Goal: Task Accomplishment & Management: Use online tool/utility

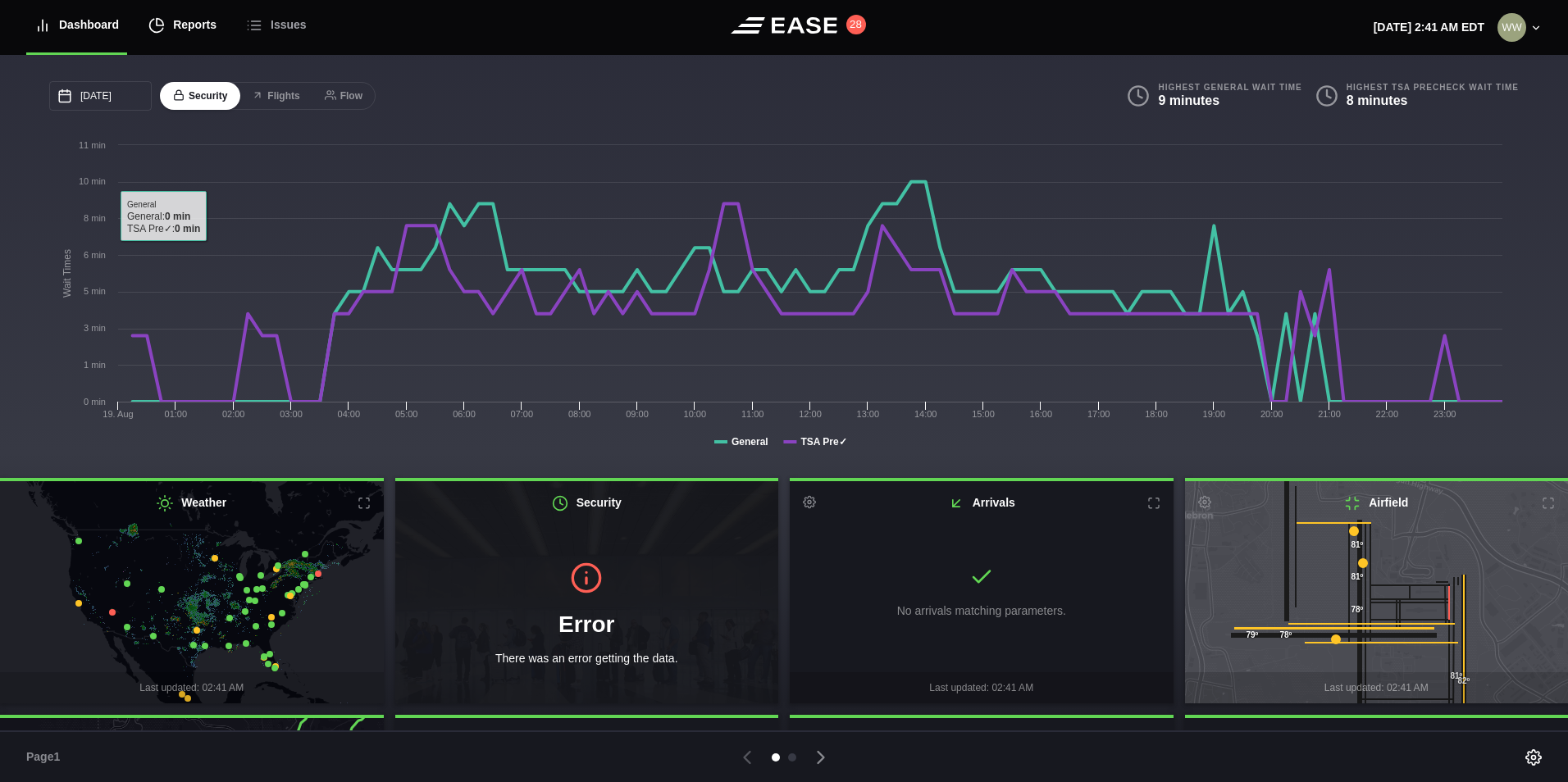
click at [185, 28] on div "Reports" at bounding box center [182, 25] width 68 height 55
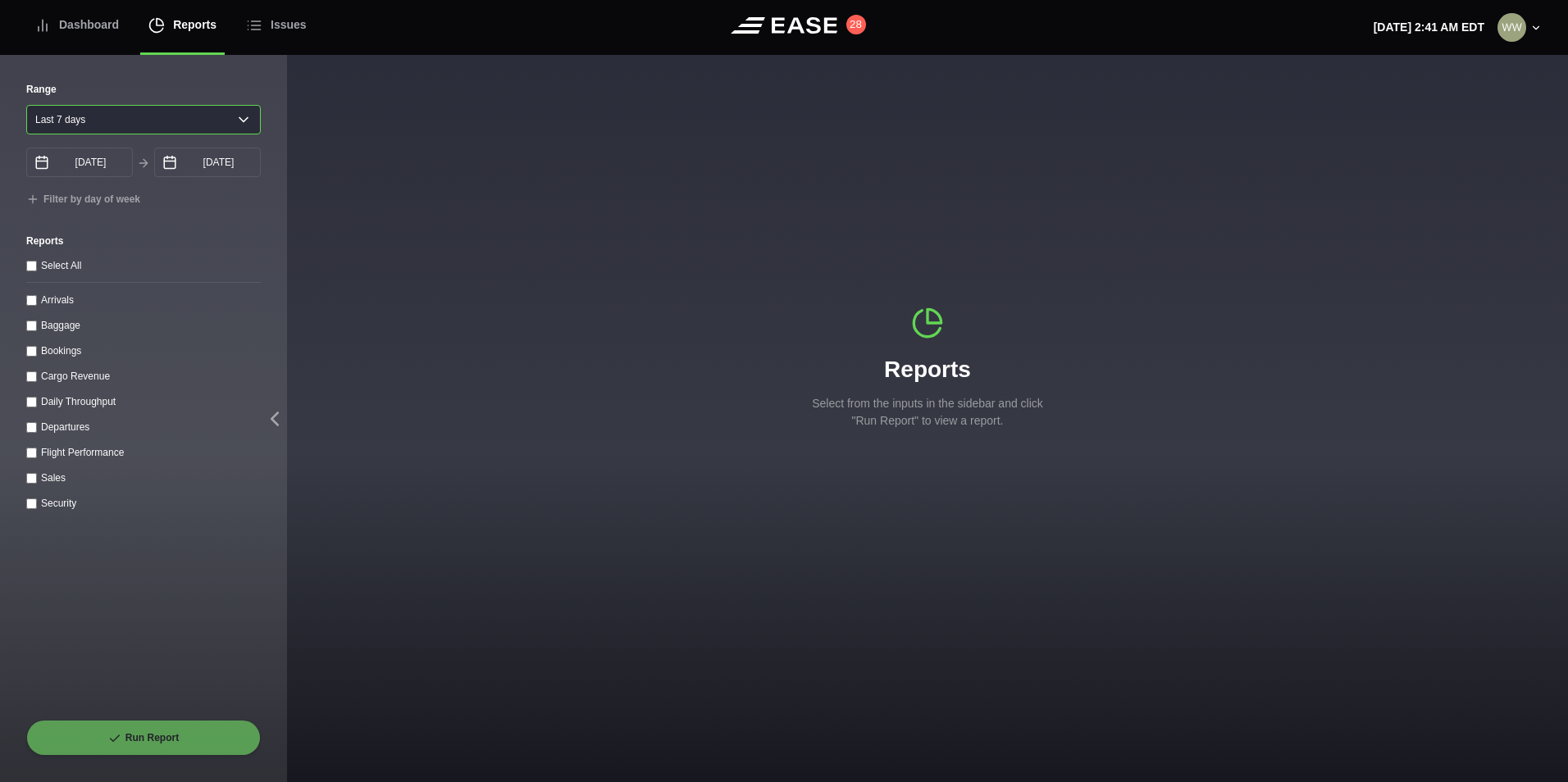
click at [77, 120] on select "[DATE] Last 7 days Last 14 days Last 30 days Last 6 weeks" at bounding box center [143, 119] width 234 height 29
select select "1"
click at [26, 105] on select "[DATE] Last 7 days Last 14 days Last 30 days Last 6 weeks" at bounding box center [143, 119] width 234 height 29
type input "[DATE]"
click at [31, 306] on input "Arrivals" at bounding box center [31, 301] width 11 height 11
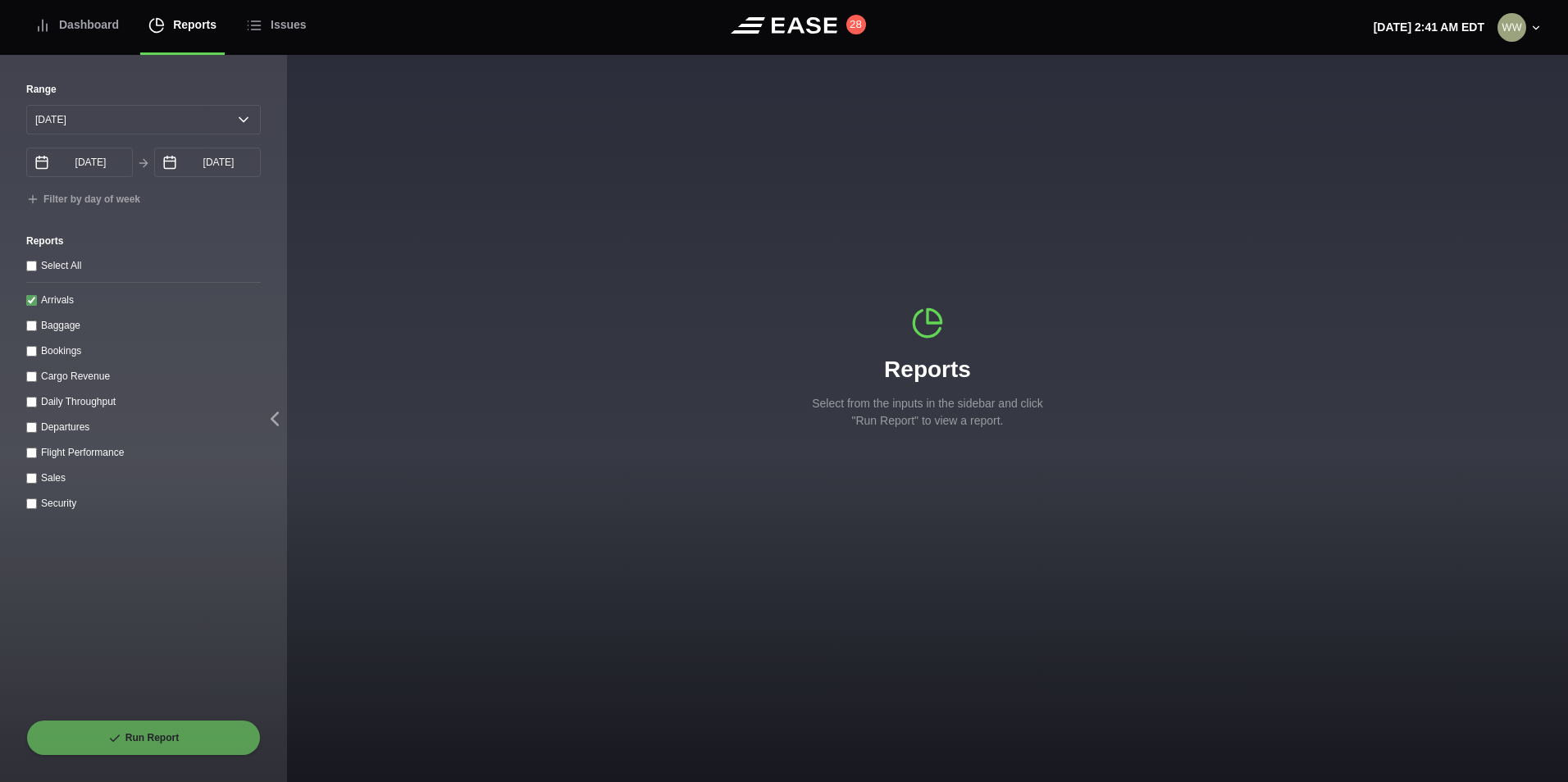
checkbox input "true"
click at [143, 739] on button "Run Report" at bounding box center [143, 738] width 234 height 36
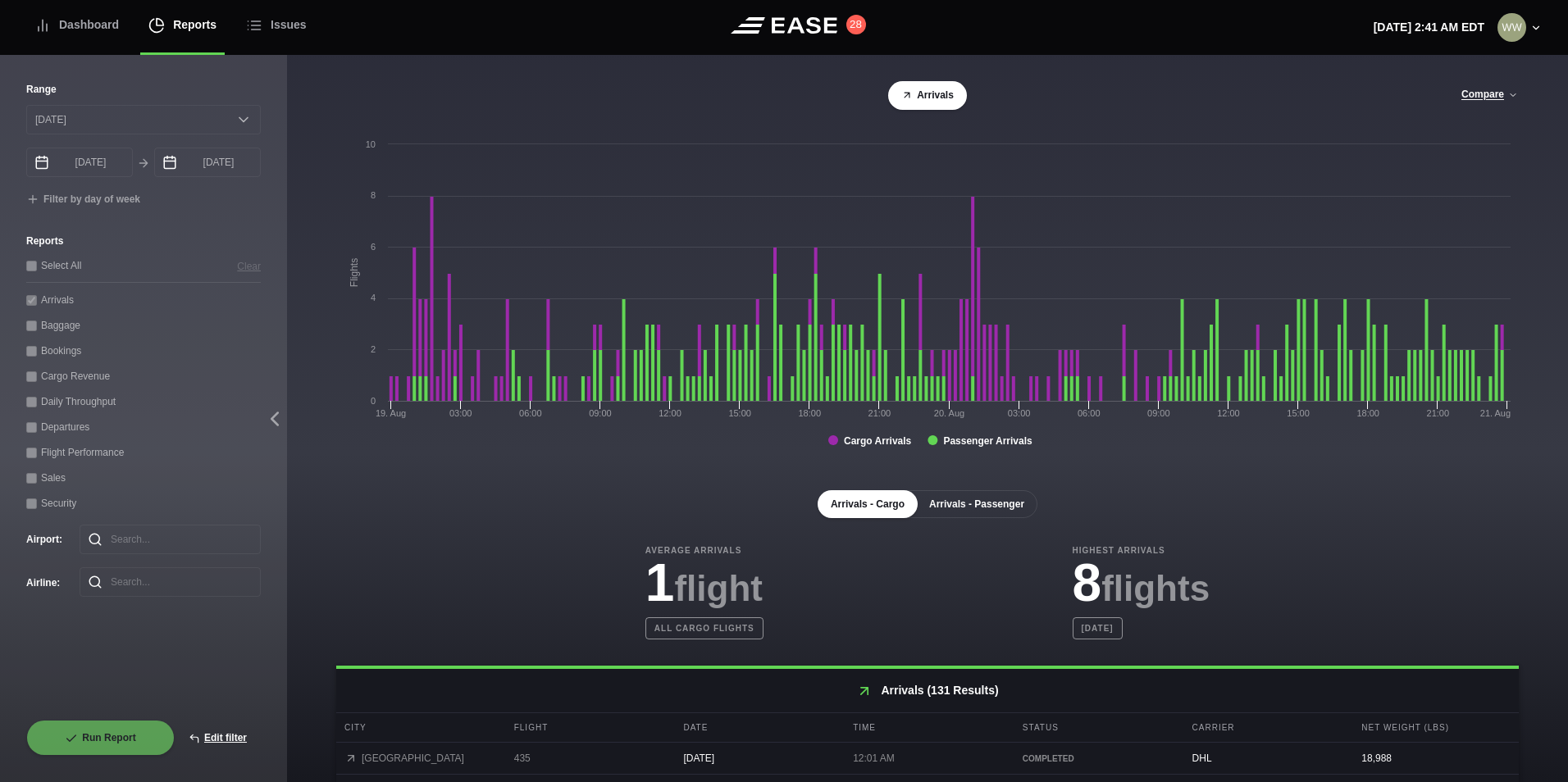
click at [977, 512] on button "Arrivals - Passenger" at bounding box center [976, 504] width 121 height 28
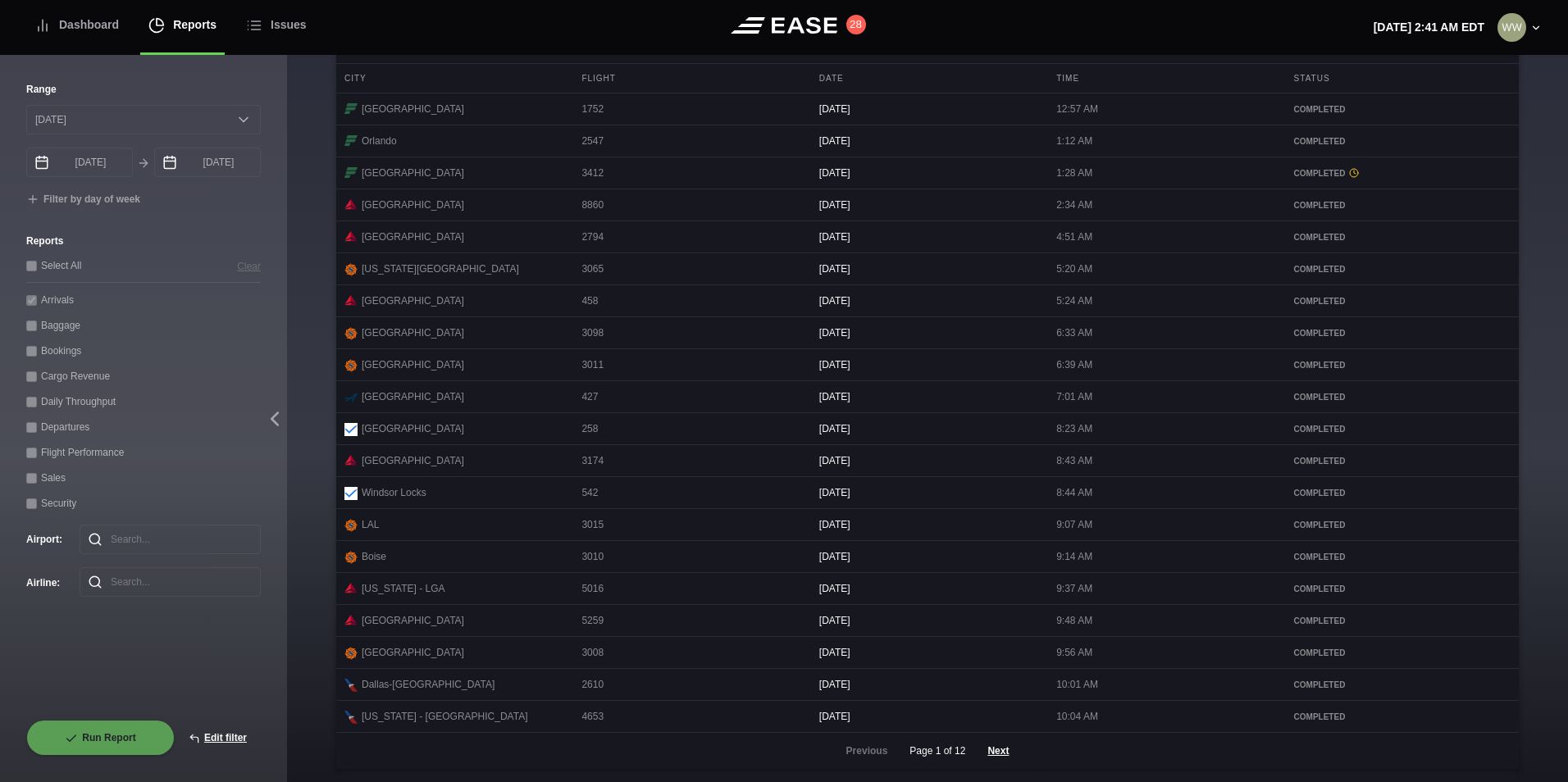
scroll to position [671, 0]
click at [991, 752] on button "Next" at bounding box center [998, 751] width 49 height 36
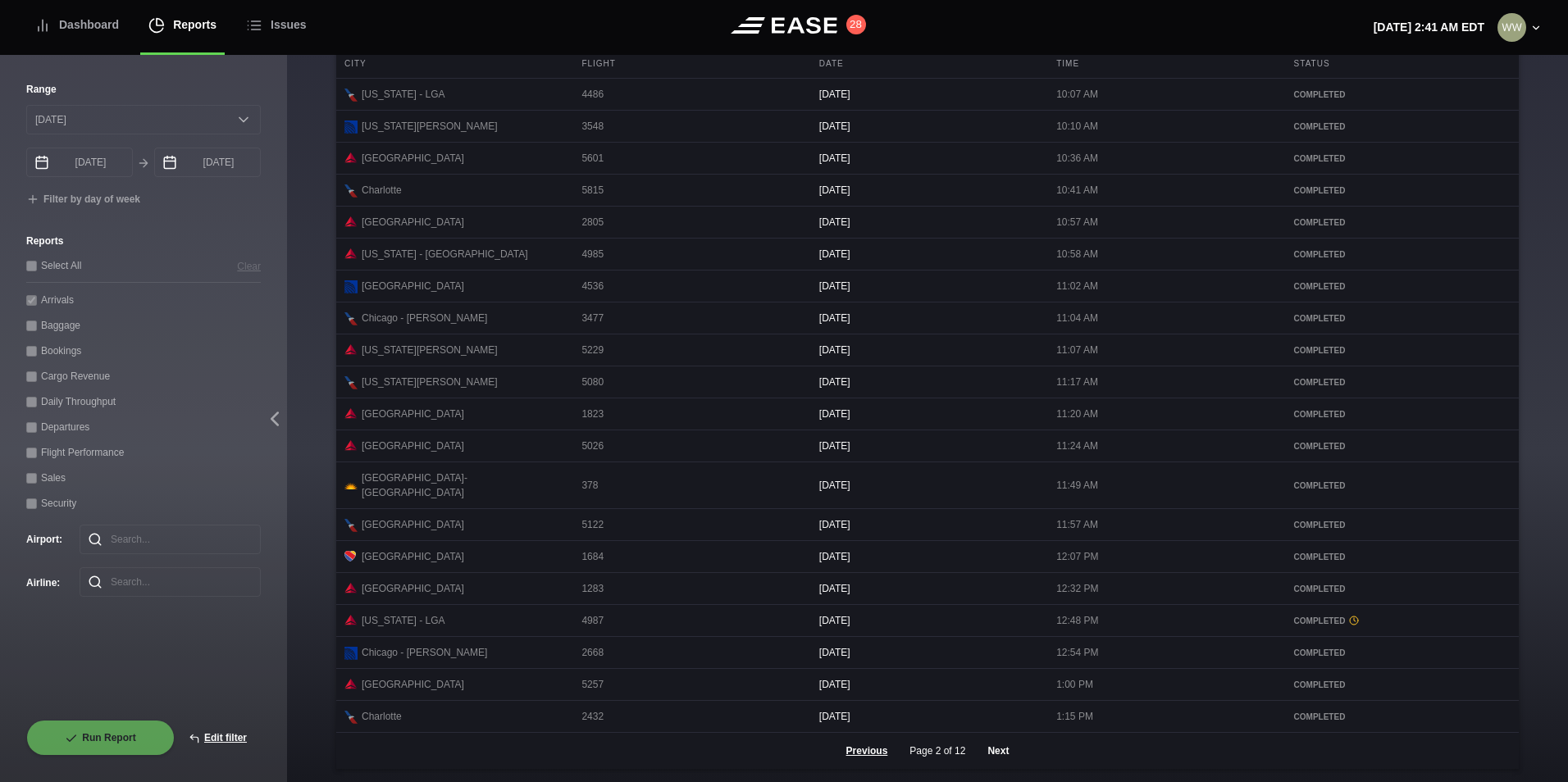
click at [993, 750] on button "Next" at bounding box center [998, 751] width 49 height 36
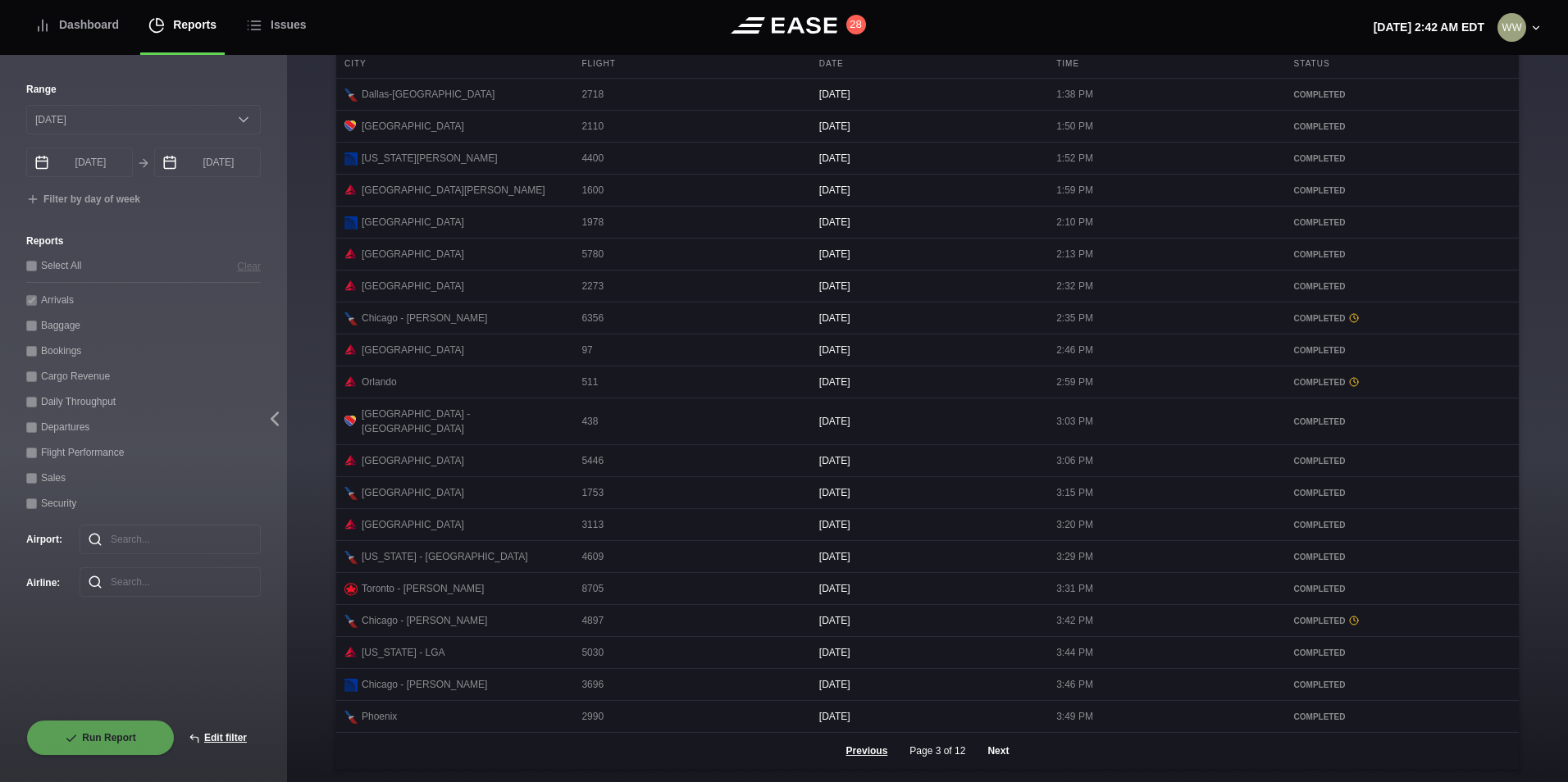
click at [993, 747] on button "Next" at bounding box center [998, 751] width 49 height 36
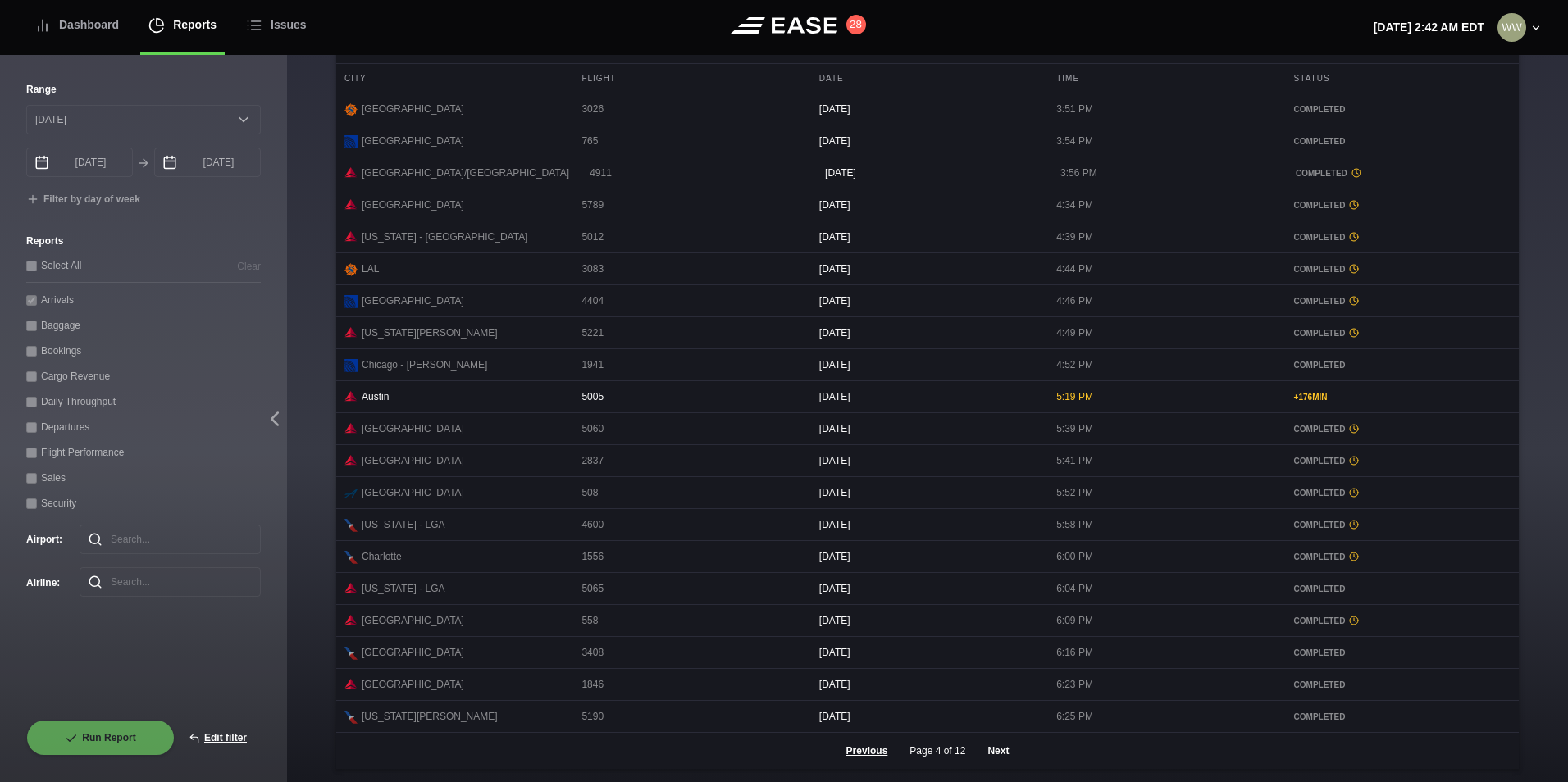
click at [979, 749] on button "Next" at bounding box center [998, 751] width 49 height 36
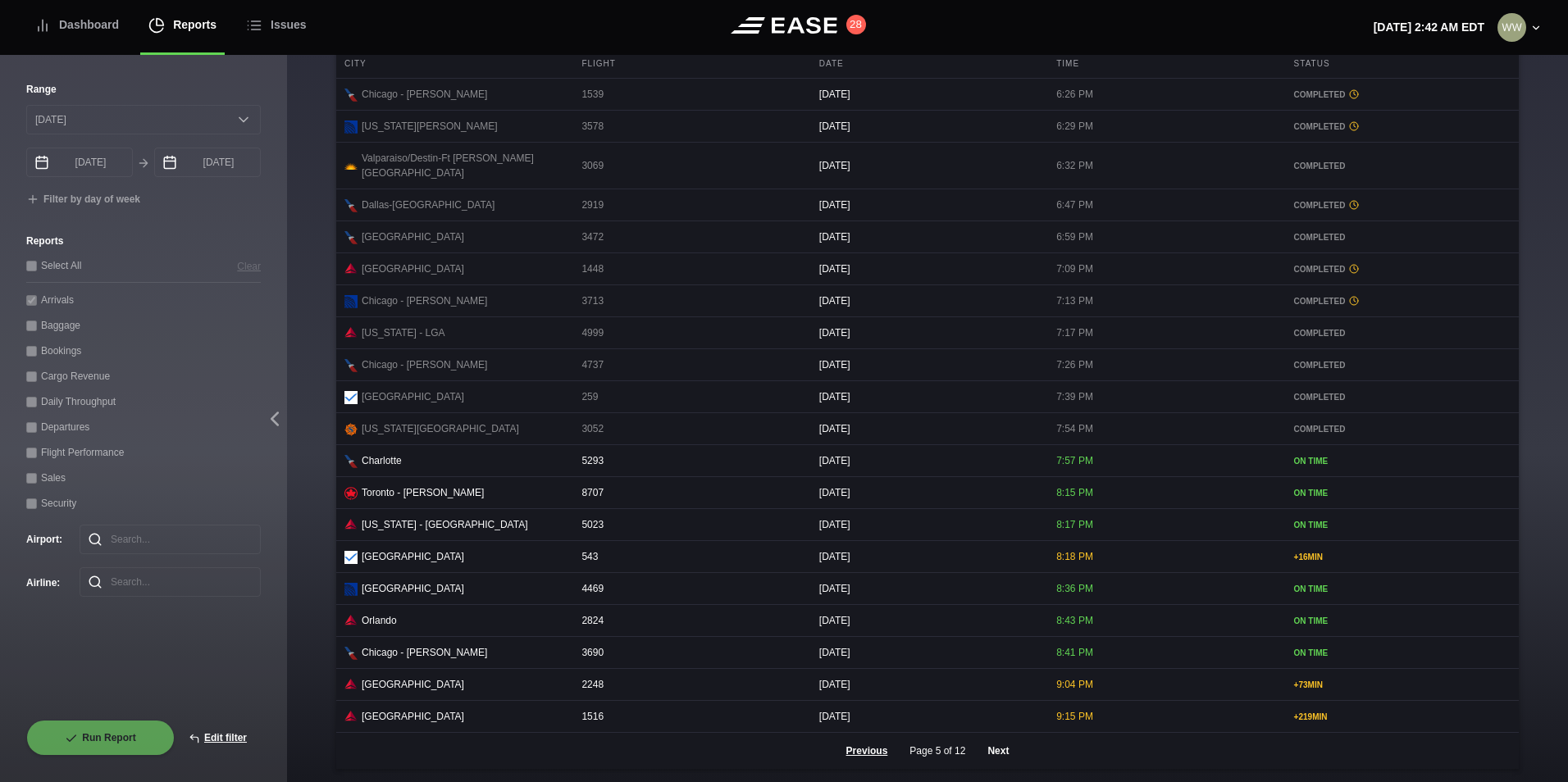
click at [990, 745] on button "Next" at bounding box center [998, 751] width 49 height 36
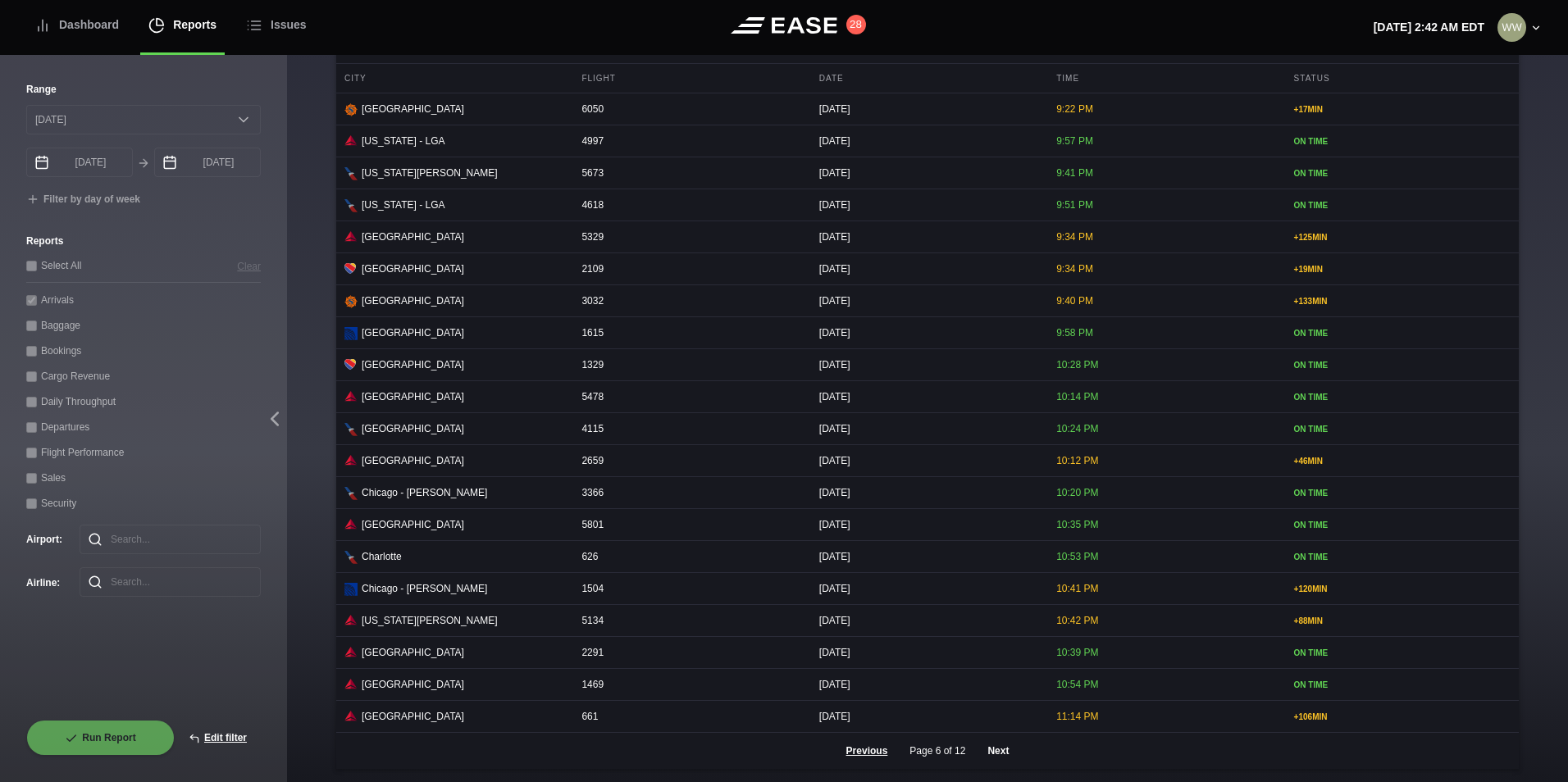
click at [1007, 757] on button "Next" at bounding box center [998, 751] width 49 height 36
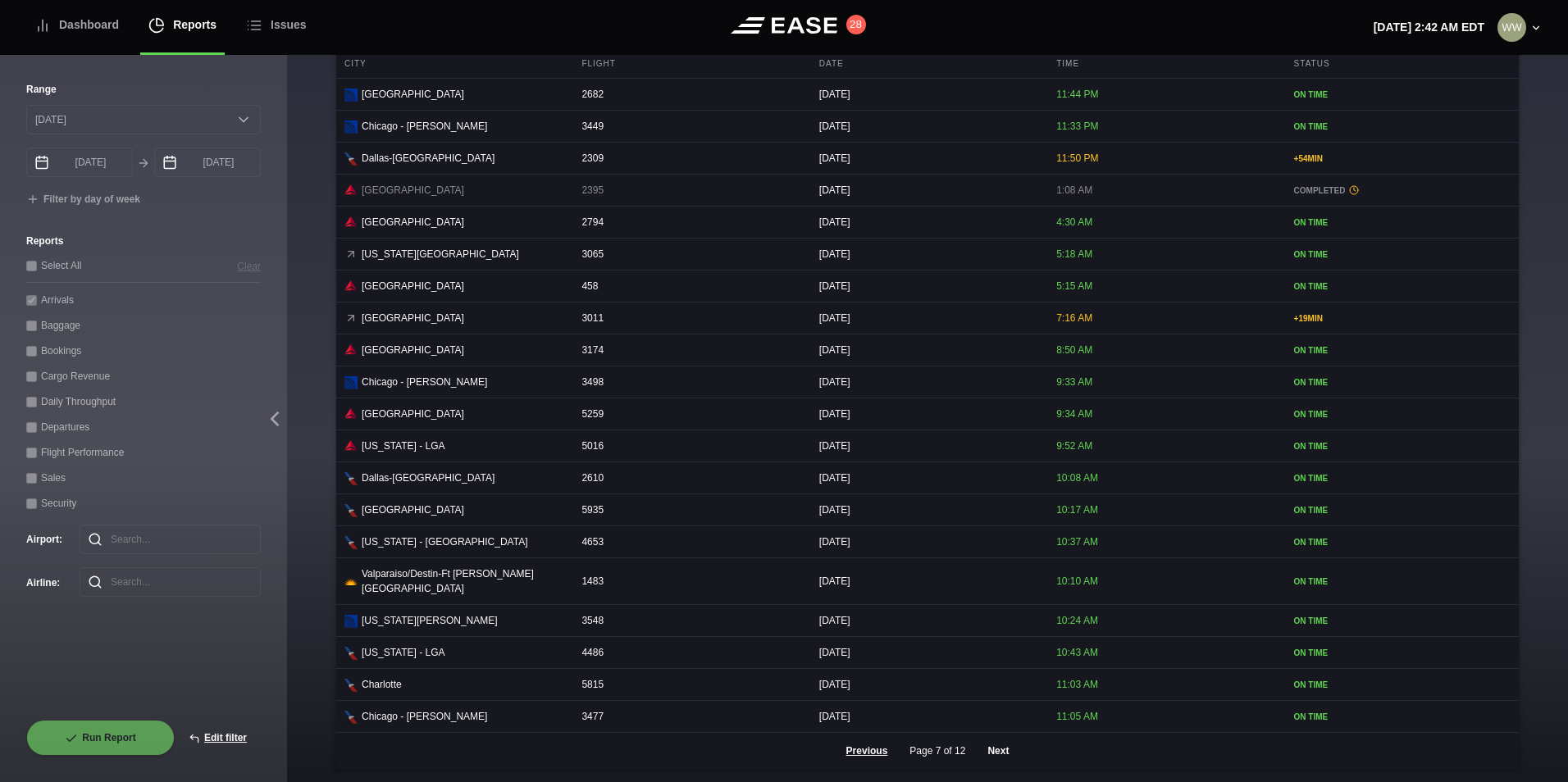
scroll to position [669, 0]
click at [228, 742] on button "Edit filter" at bounding box center [218, 738] width 86 height 36
select select "0"
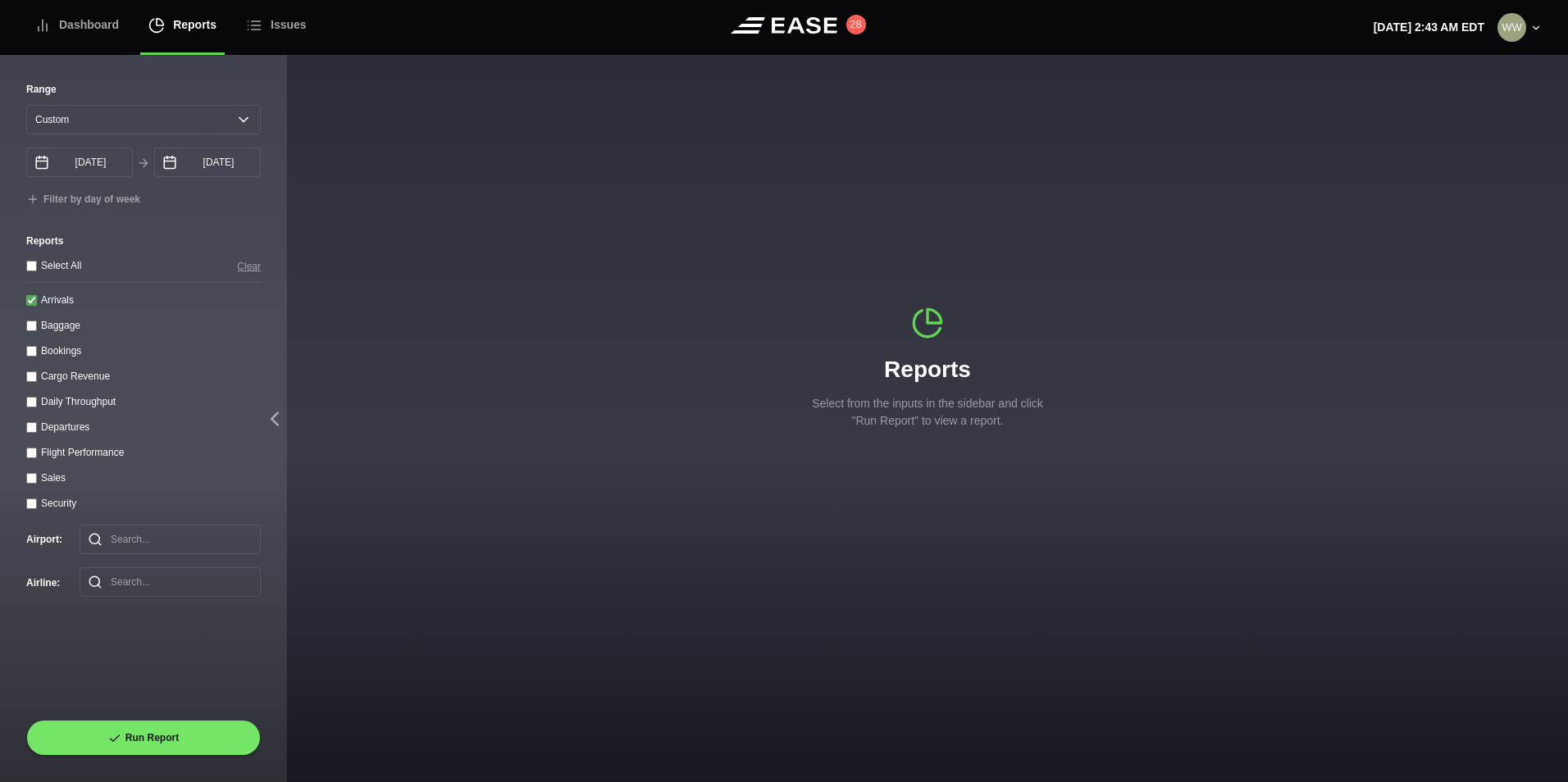
click at [27, 306] on input "Arrivals" at bounding box center [31, 301] width 11 height 11
checkbox input "false"
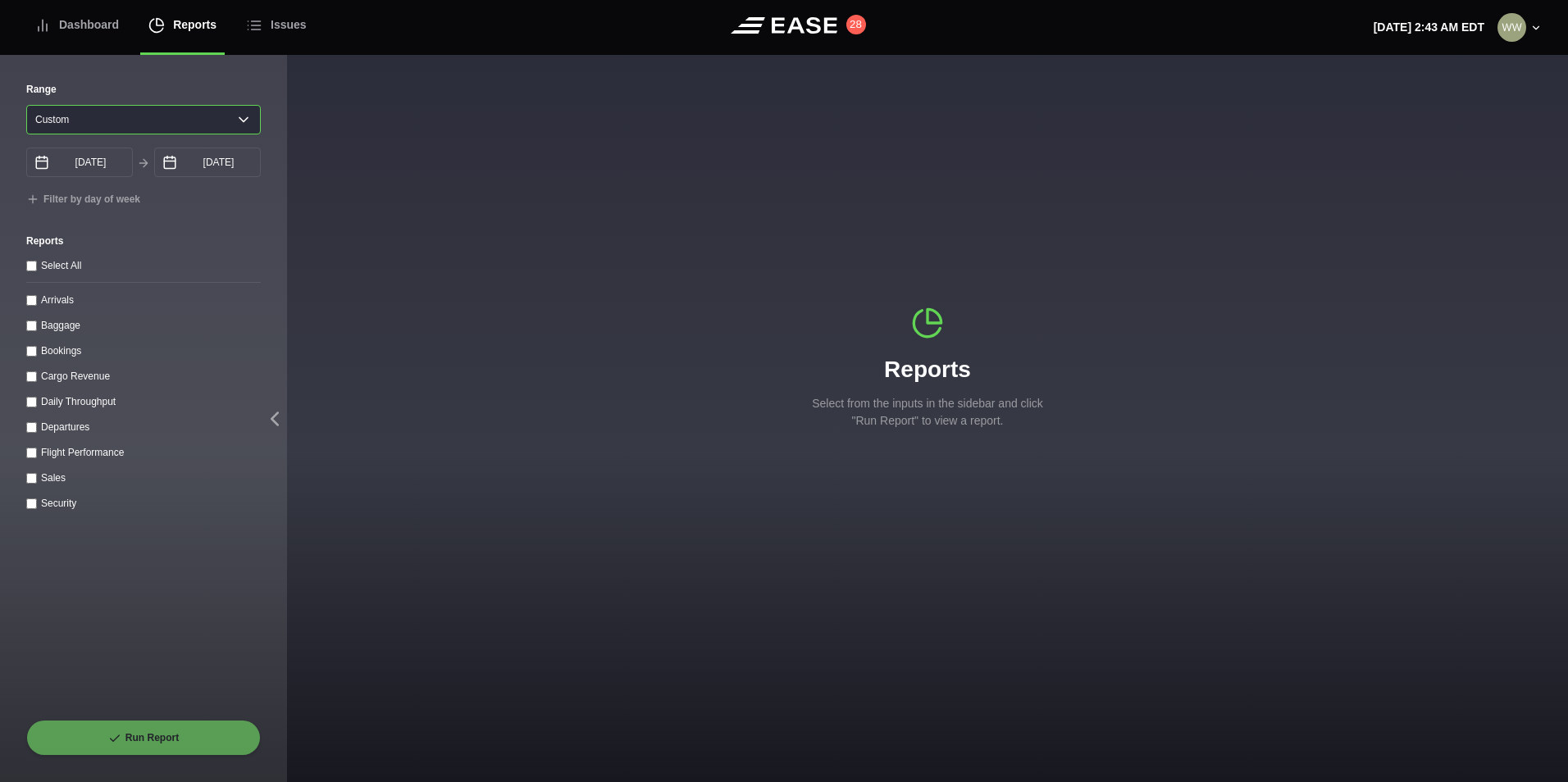
click at [92, 121] on select "[DATE] Last 7 days Last 14 days Last 30 days Last 6 weeks Custom" at bounding box center [143, 119] width 234 height 29
select select "1"
click at [26, 105] on select "[DATE] Last 7 days Last 14 days Last 30 days Last 6 weeks Custom" at bounding box center [143, 119] width 234 height 29
click at [30, 432] on input "Departures" at bounding box center [31, 427] width 11 height 11
checkbox input "true"
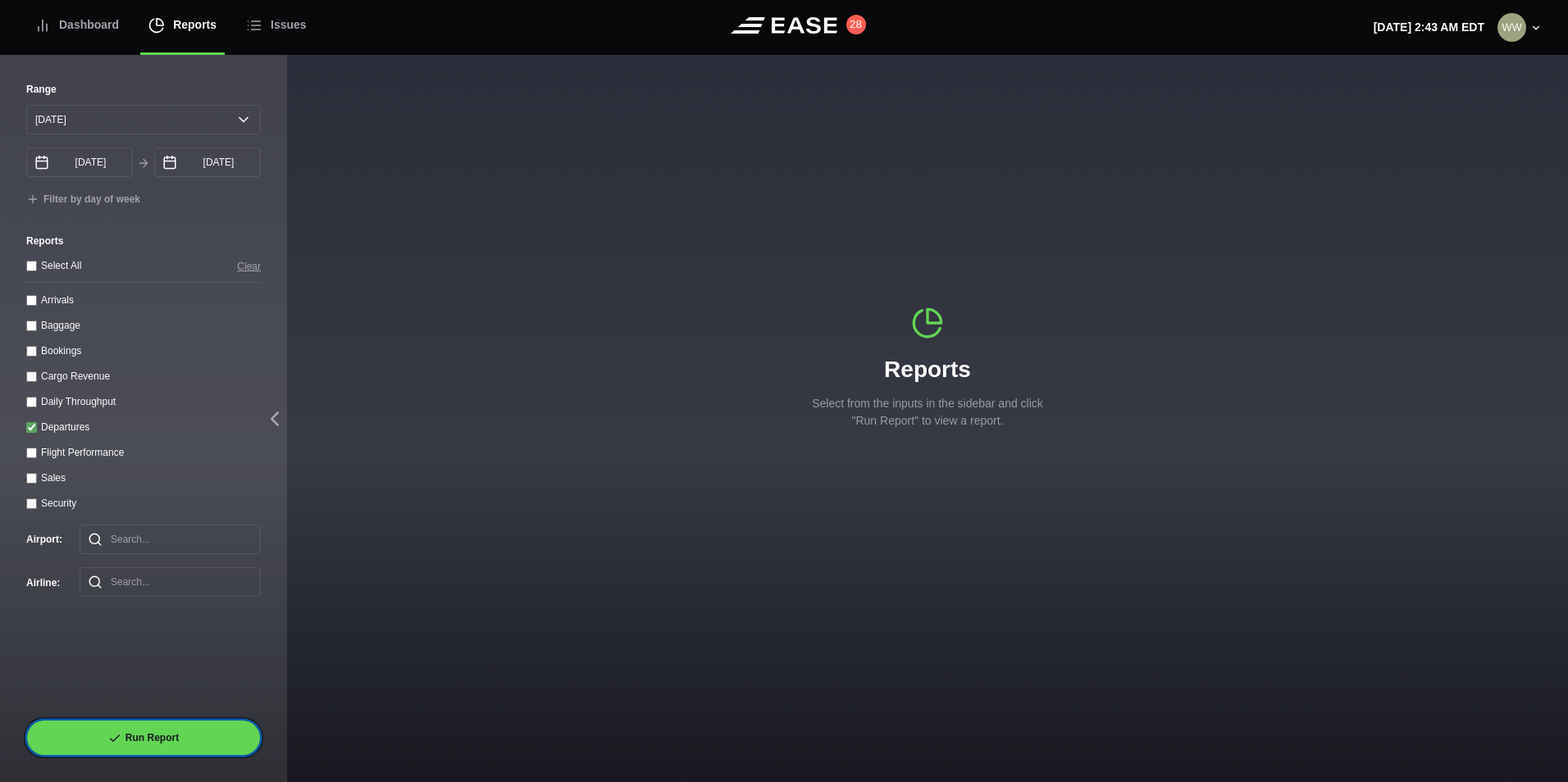
click at [152, 721] on div "Run Report" at bounding box center [143, 738] width 234 height 36
click at [137, 743] on button "Run Report" at bounding box center [143, 738] width 234 height 36
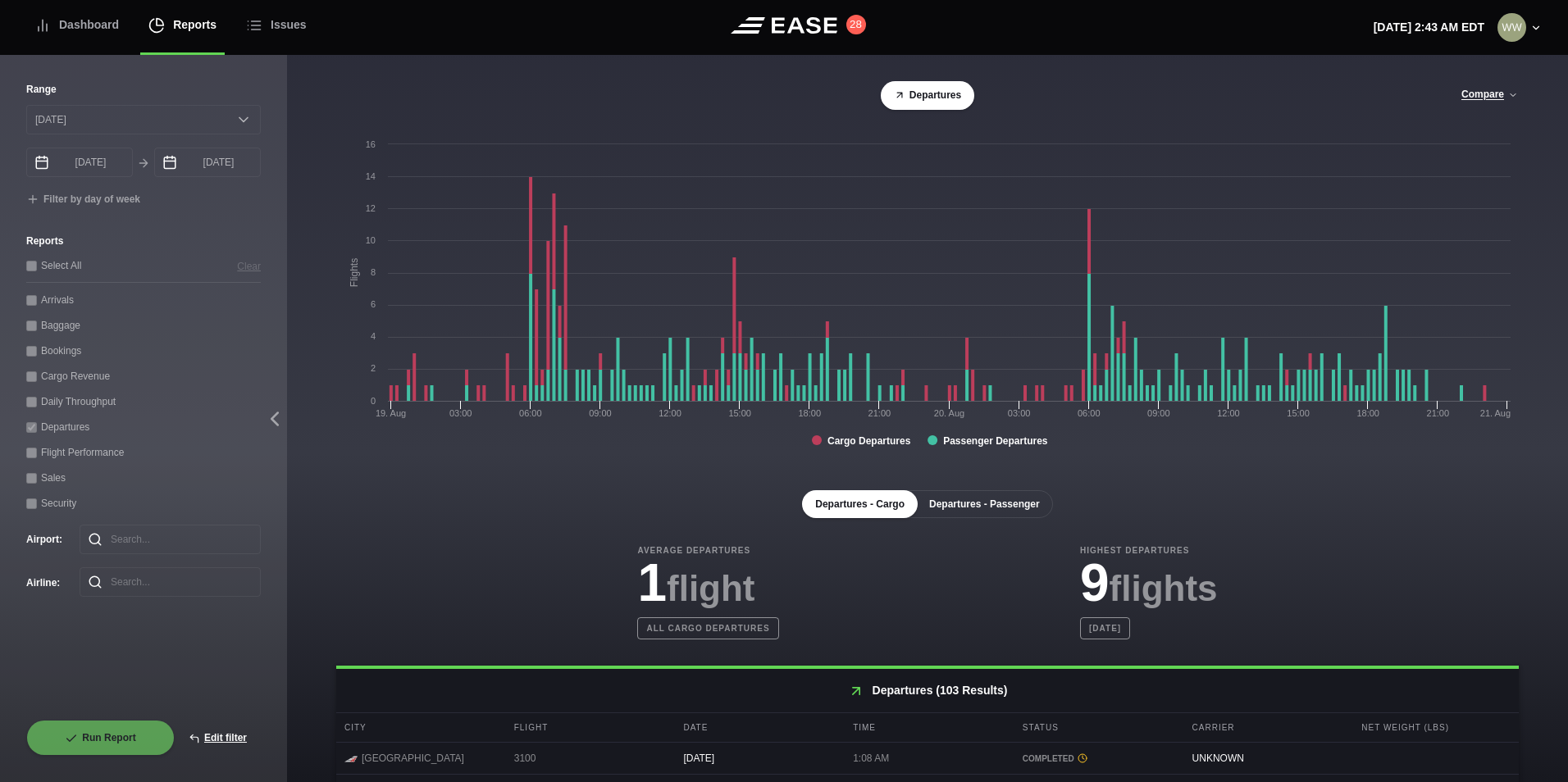
click at [970, 501] on button "Departures - Passenger" at bounding box center [984, 504] width 137 height 28
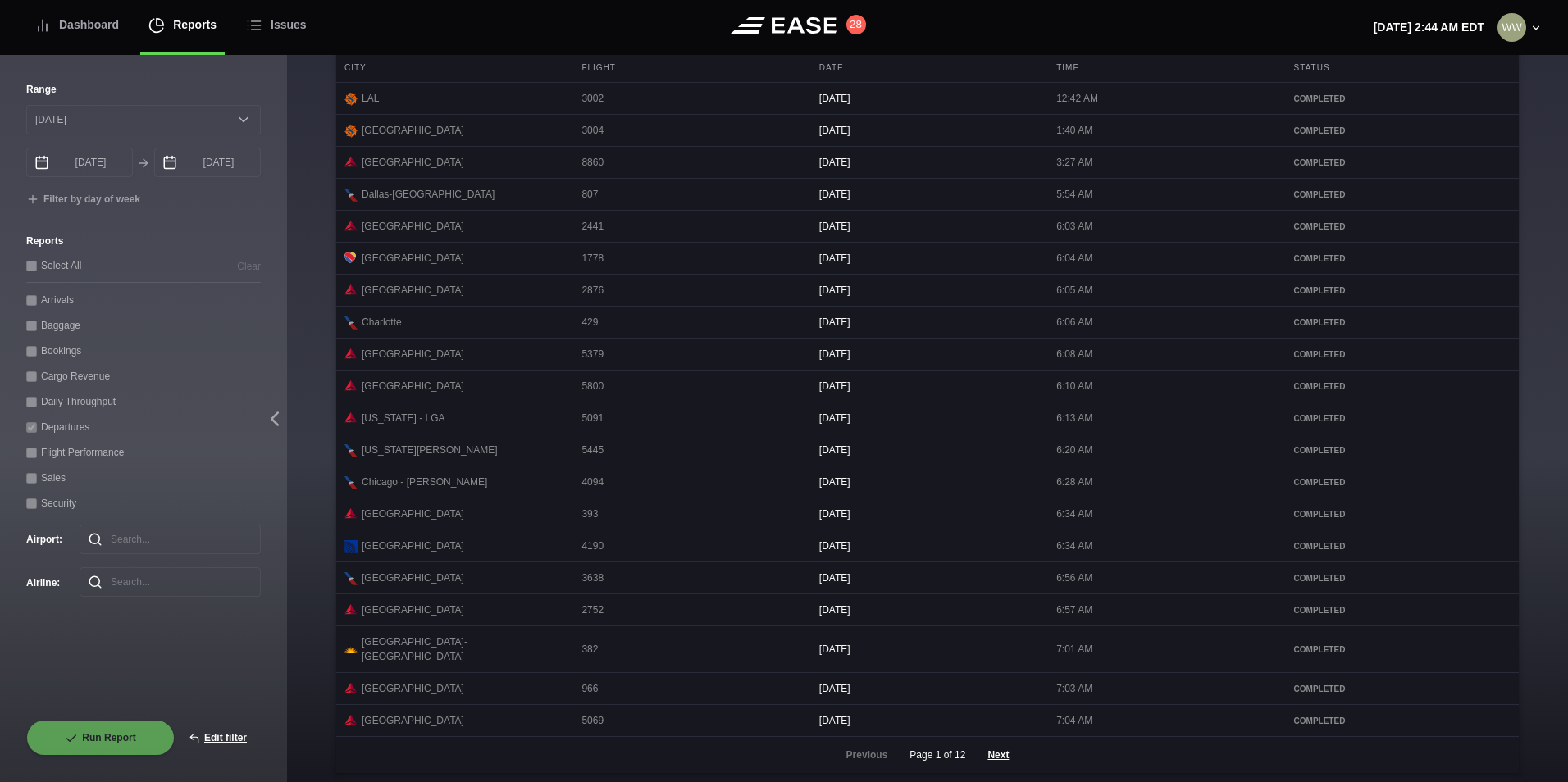
scroll to position [671, 0]
click at [997, 756] on button "Next" at bounding box center [998, 751] width 49 height 36
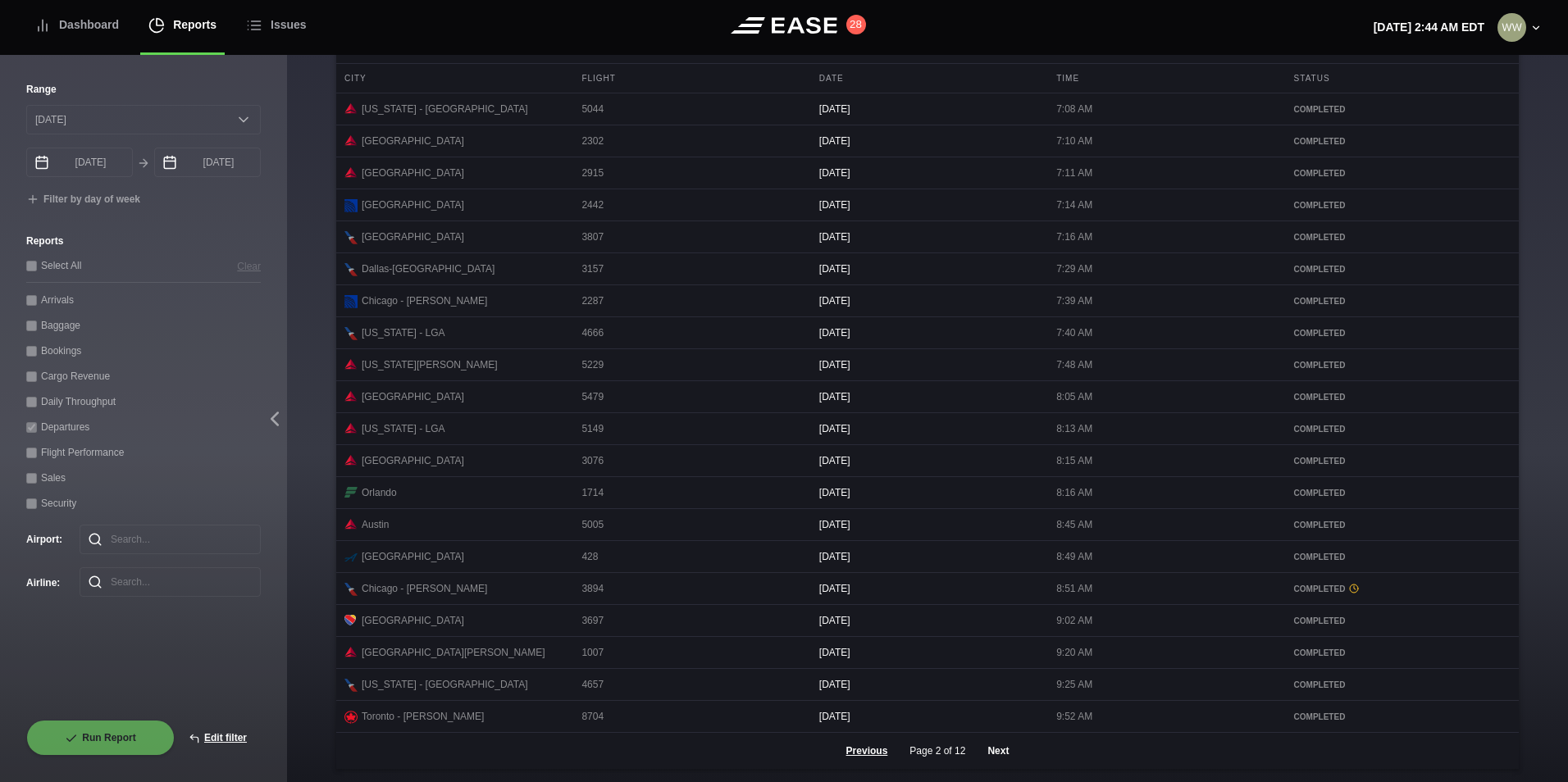
click at [999, 752] on button "Next" at bounding box center [998, 751] width 49 height 36
click at [1004, 754] on button "Next" at bounding box center [998, 751] width 49 height 36
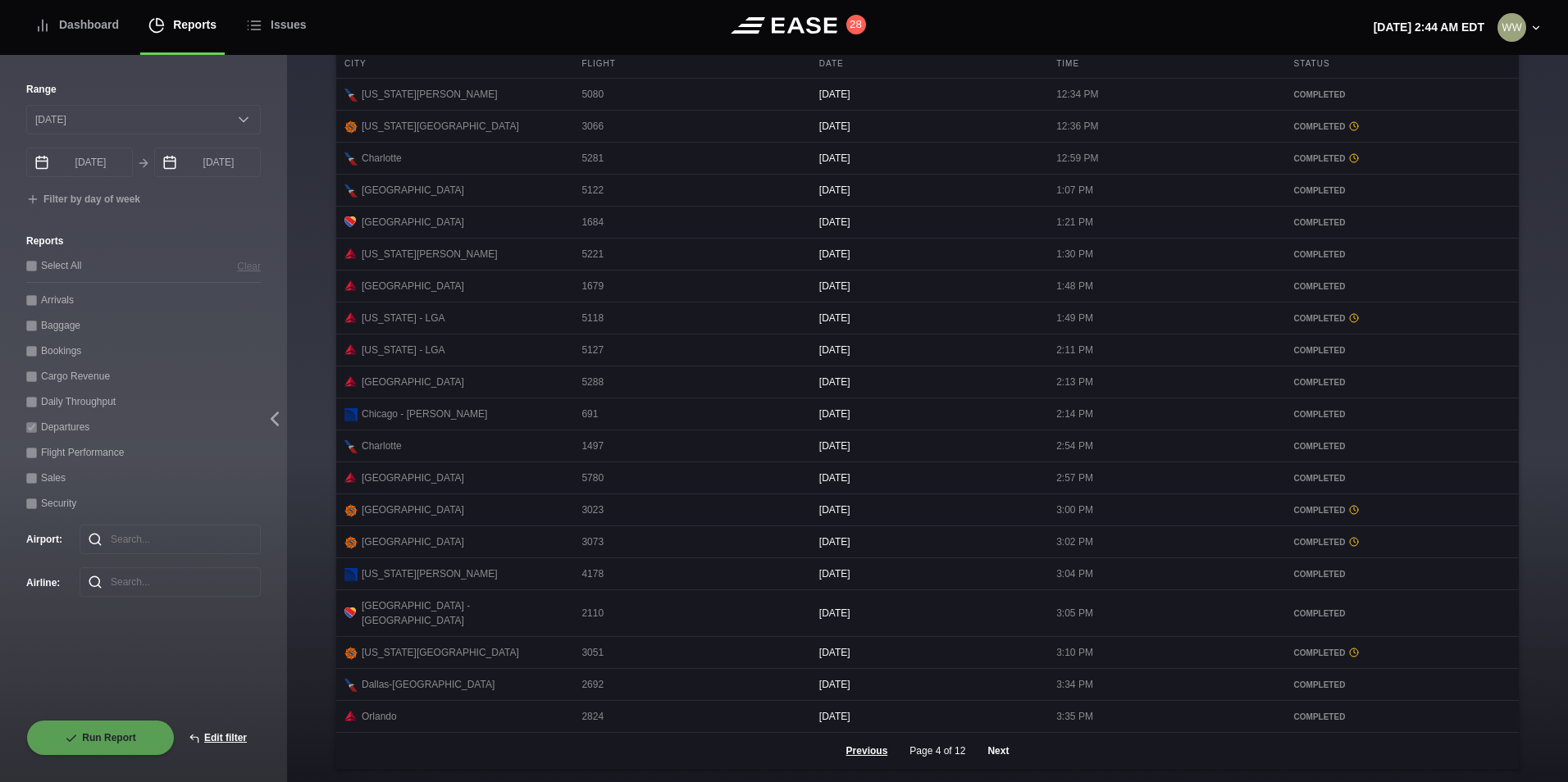
click at [1000, 749] on button "Next" at bounding box center [998, 751] width 49 height 36
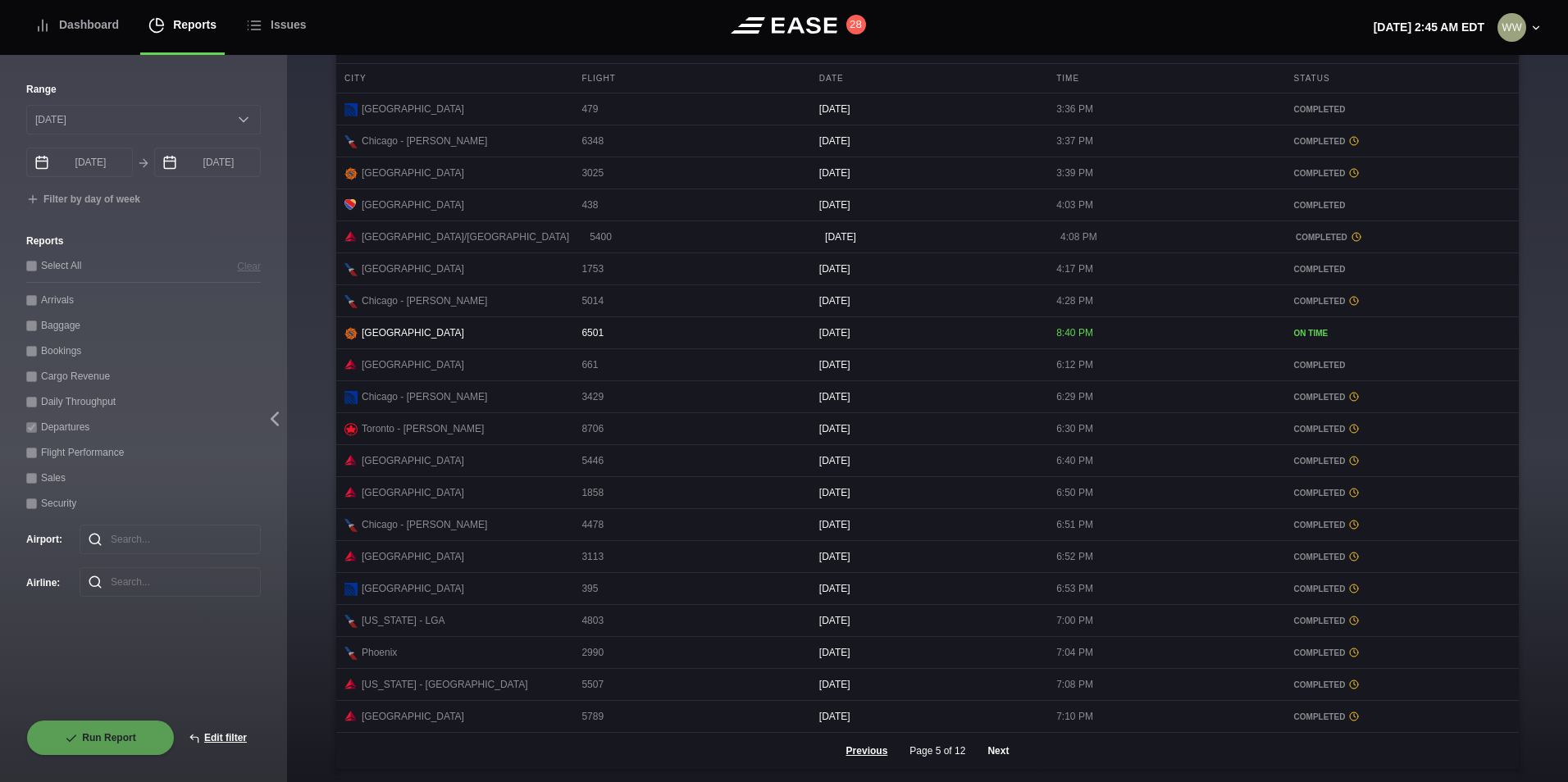
click at [996, 747] on button "Next" at bounding box center [998, 751] width 49 height 36
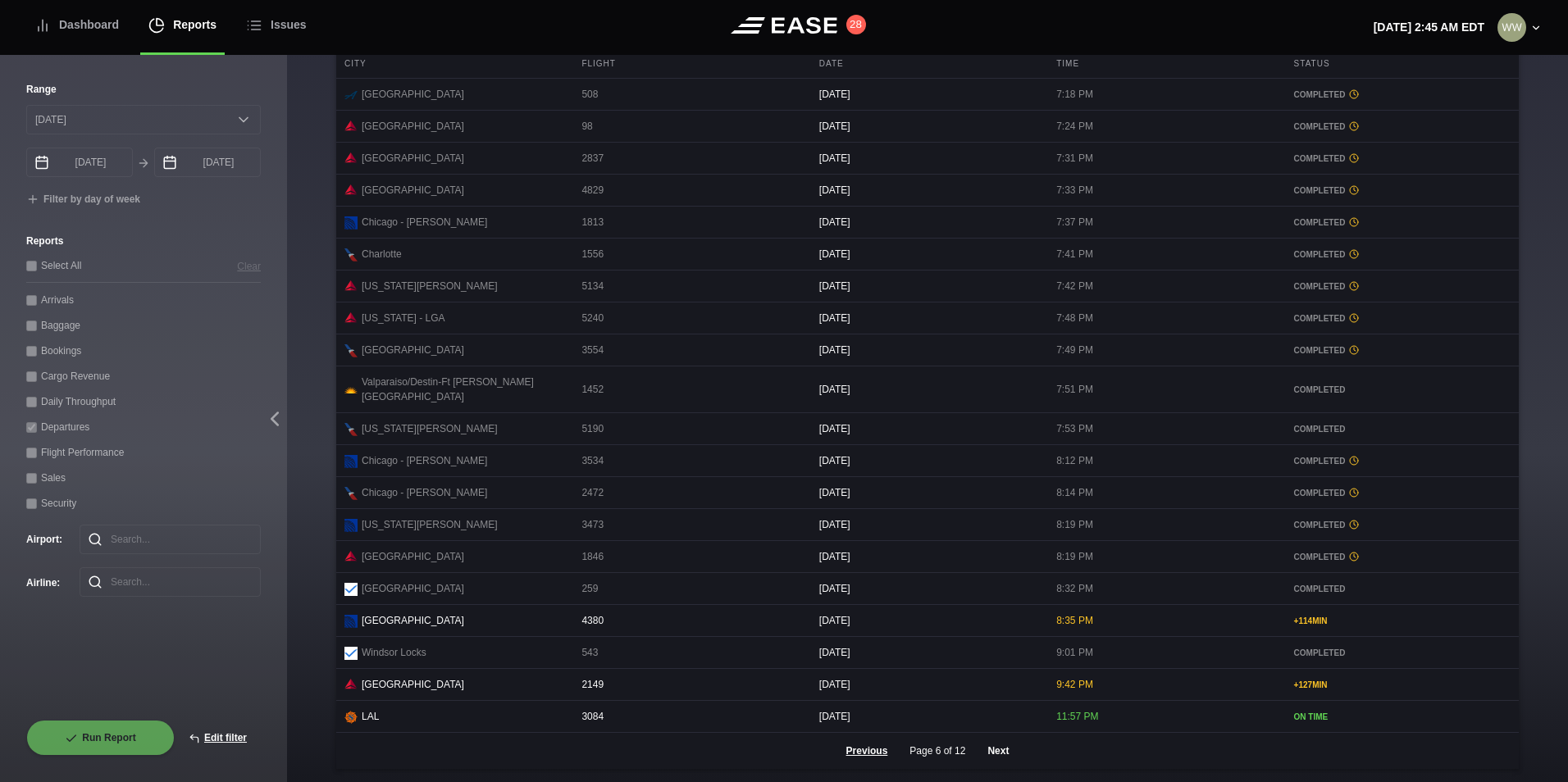
click at [986, 754] on button "Next" at bounding box center [998, 751] width 49 height 36
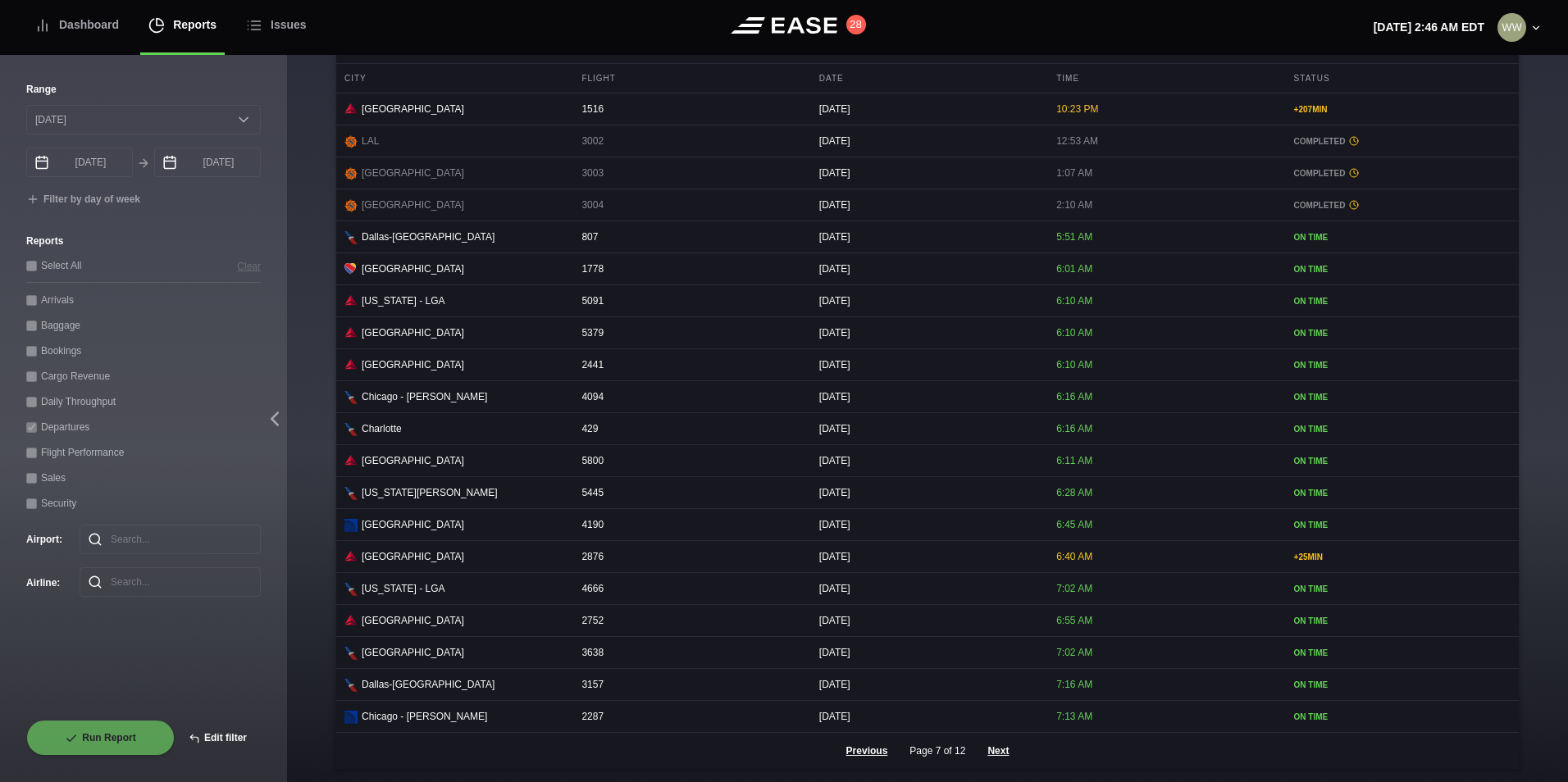
click at [213, 731] on button "Edit filter" at bounding box center [218, 738] width 86 height 36
select select "0"
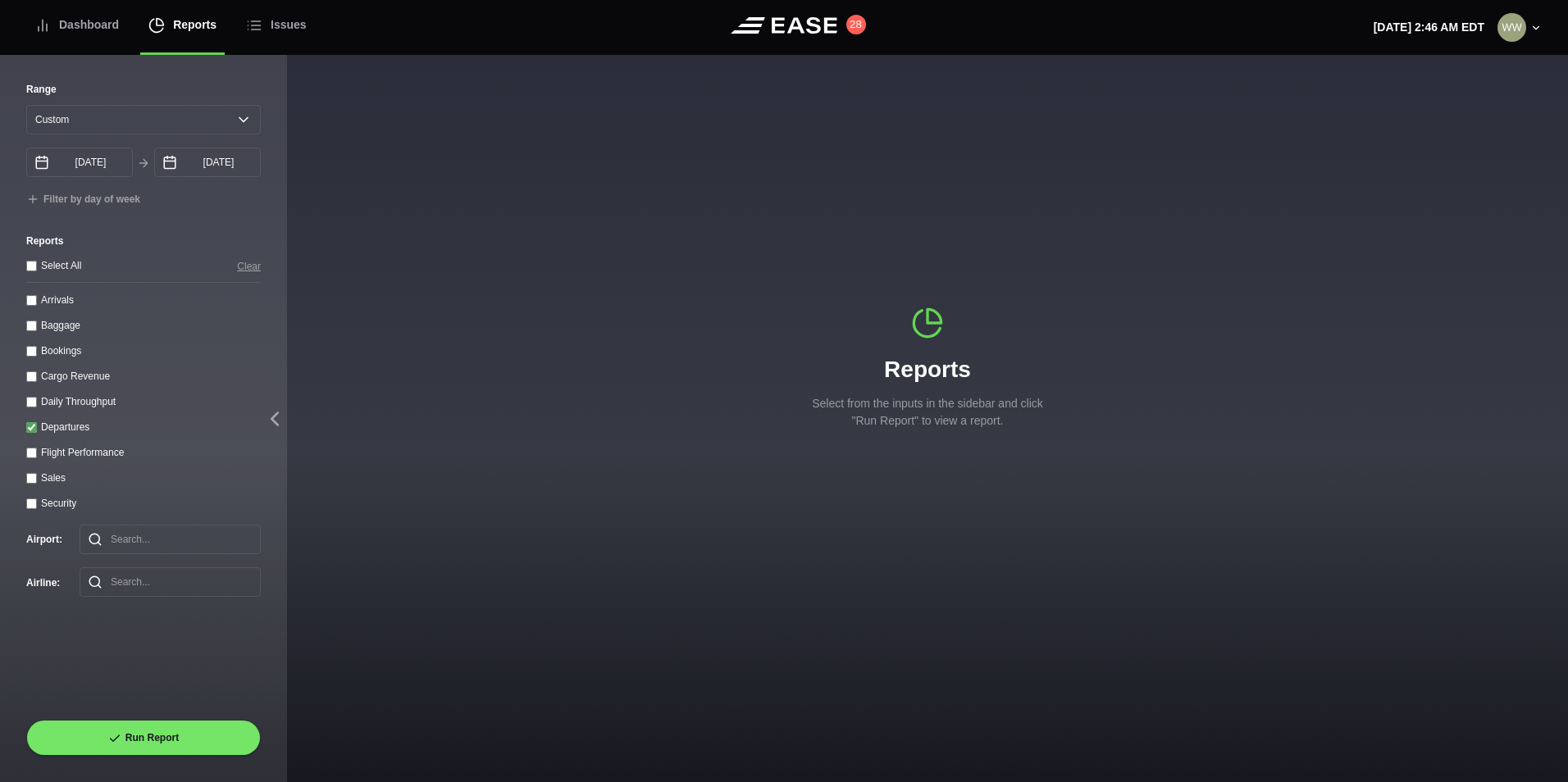
click at [30, 432] on input "Departures" at bounding box center [31, 427] width 11 height 11
checkbox input "false"
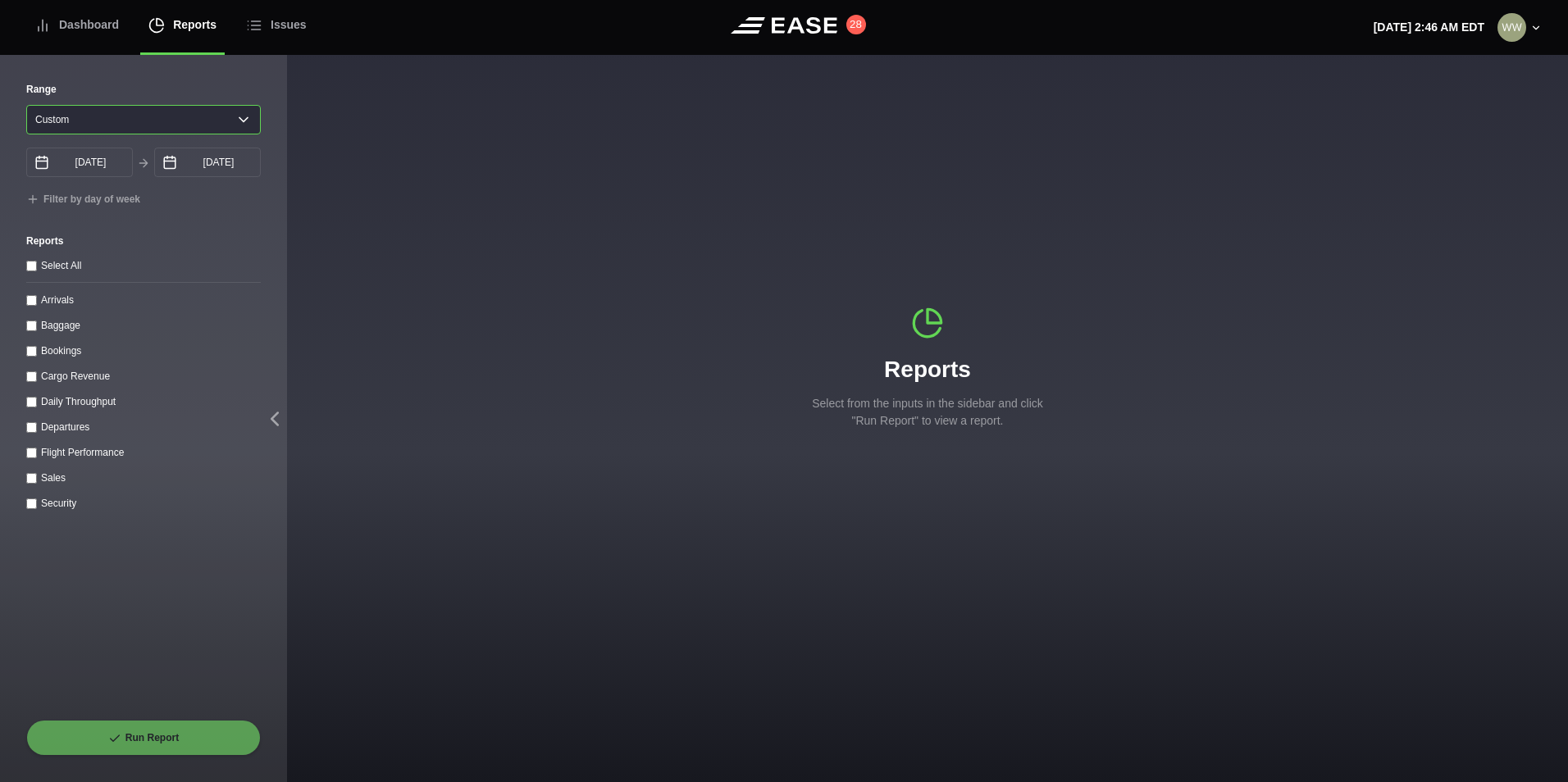
click at [46, 126] on select "[DATE] Last 7 days Last 14 days Last 30 days Last 6 weeks Custom" at bounding box center [143, 119] width 234 height 29
select select "30"
click at [26, 105] on select "[DATE] Last 7 days Last 14 days Last 30 days Last 6 weeks Custom" at bounding box center [143, 119] width 234 height 29
type input "[DATE]"
click at [33, 405] on throughput "Daily Throughput" at bounding box center [31, 402] width 11 height 11
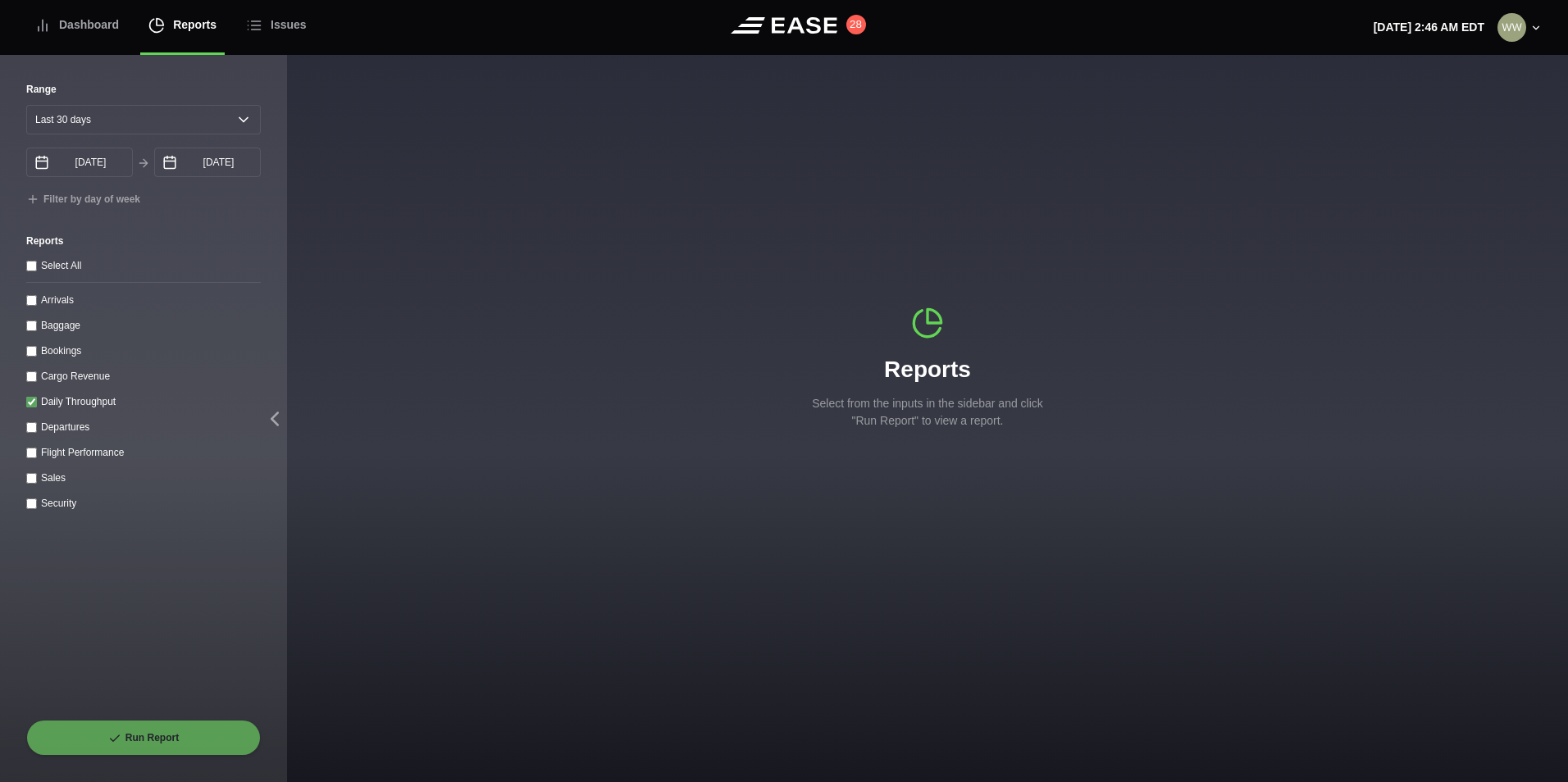
checkbox throughput "true"
click at [126, 736] on button "Run Report" at bounding box center [143, 738] width 234 height 36
select select "30"
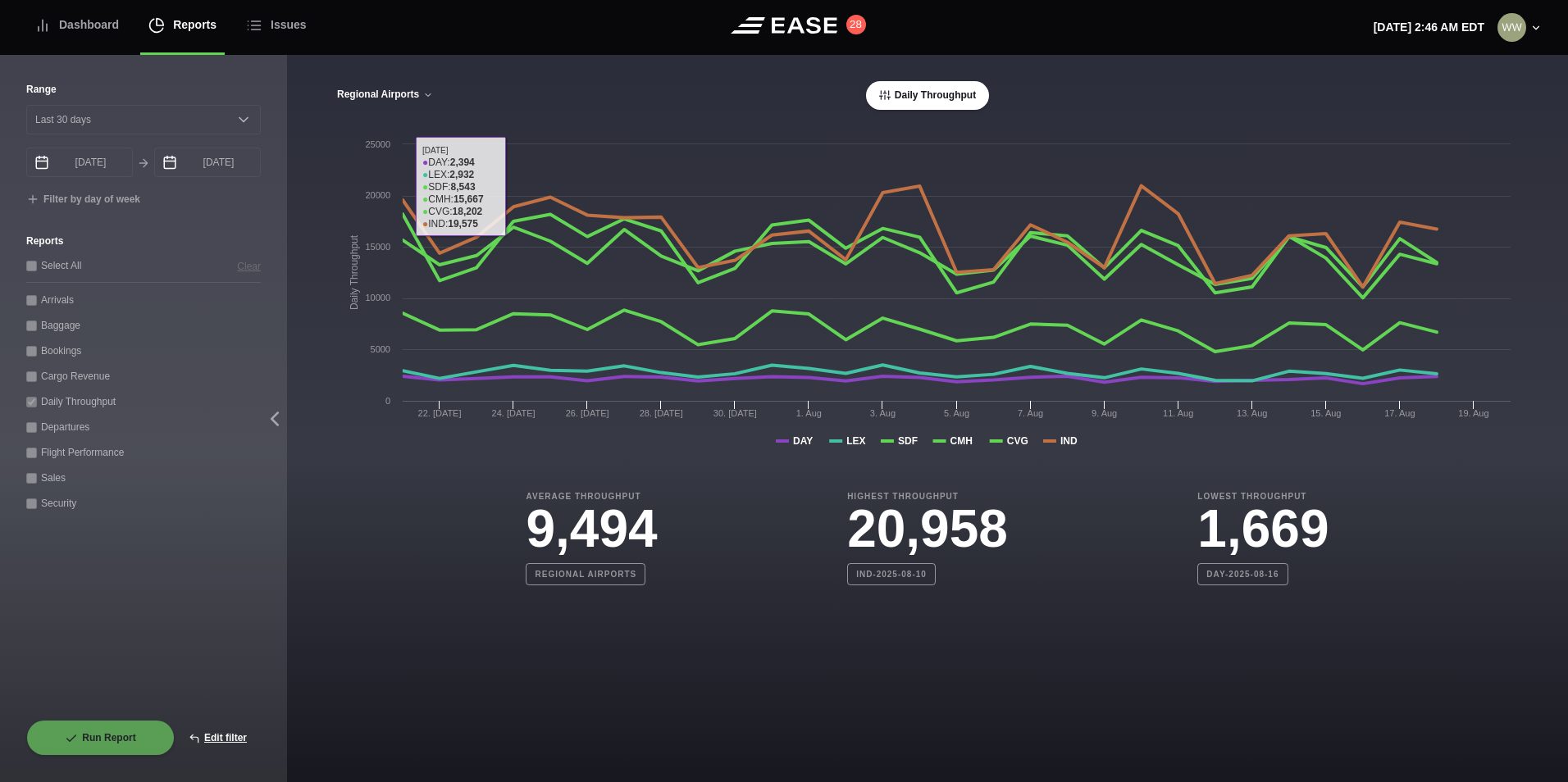
click at [368, 95] on button "Regional Airports" at bounding box center [385, 95] width 98 height 12
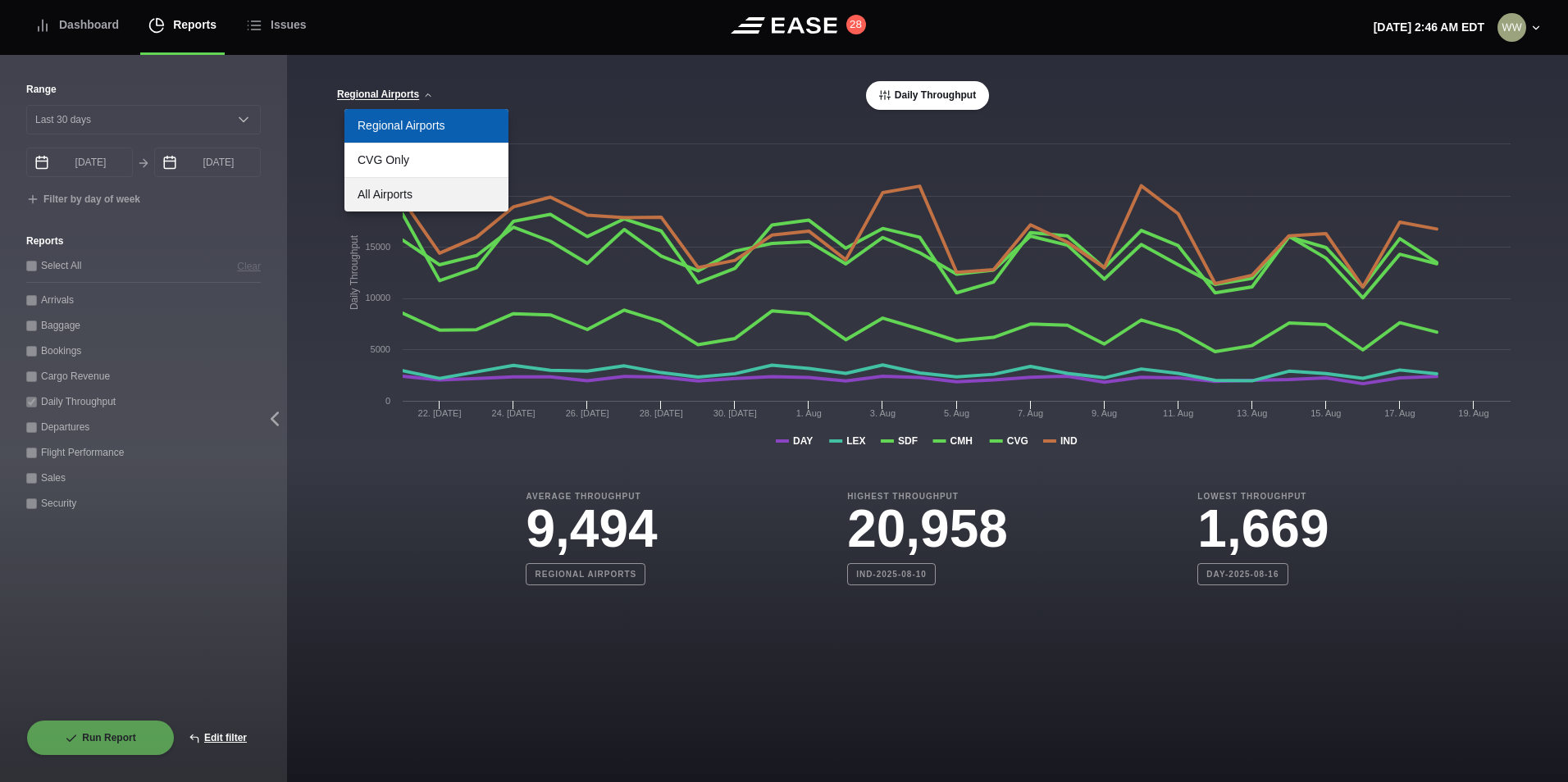
click at [427, 188] on link "All Airports" at bounding box center [426, 195] width 164 height 33
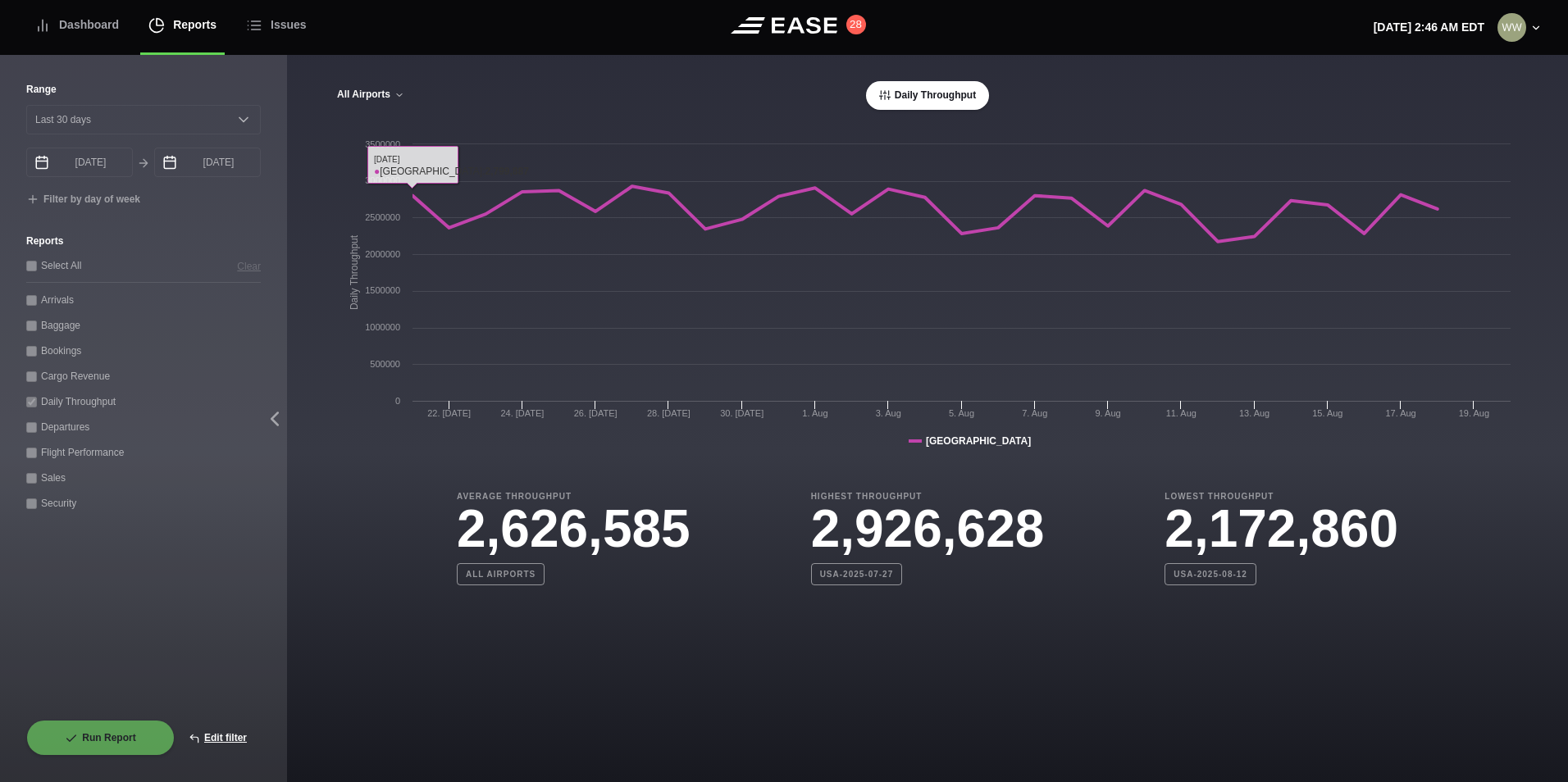
click at [371, 90] on button "All Airports" at bounding box center [371, 95] width 69 height 12
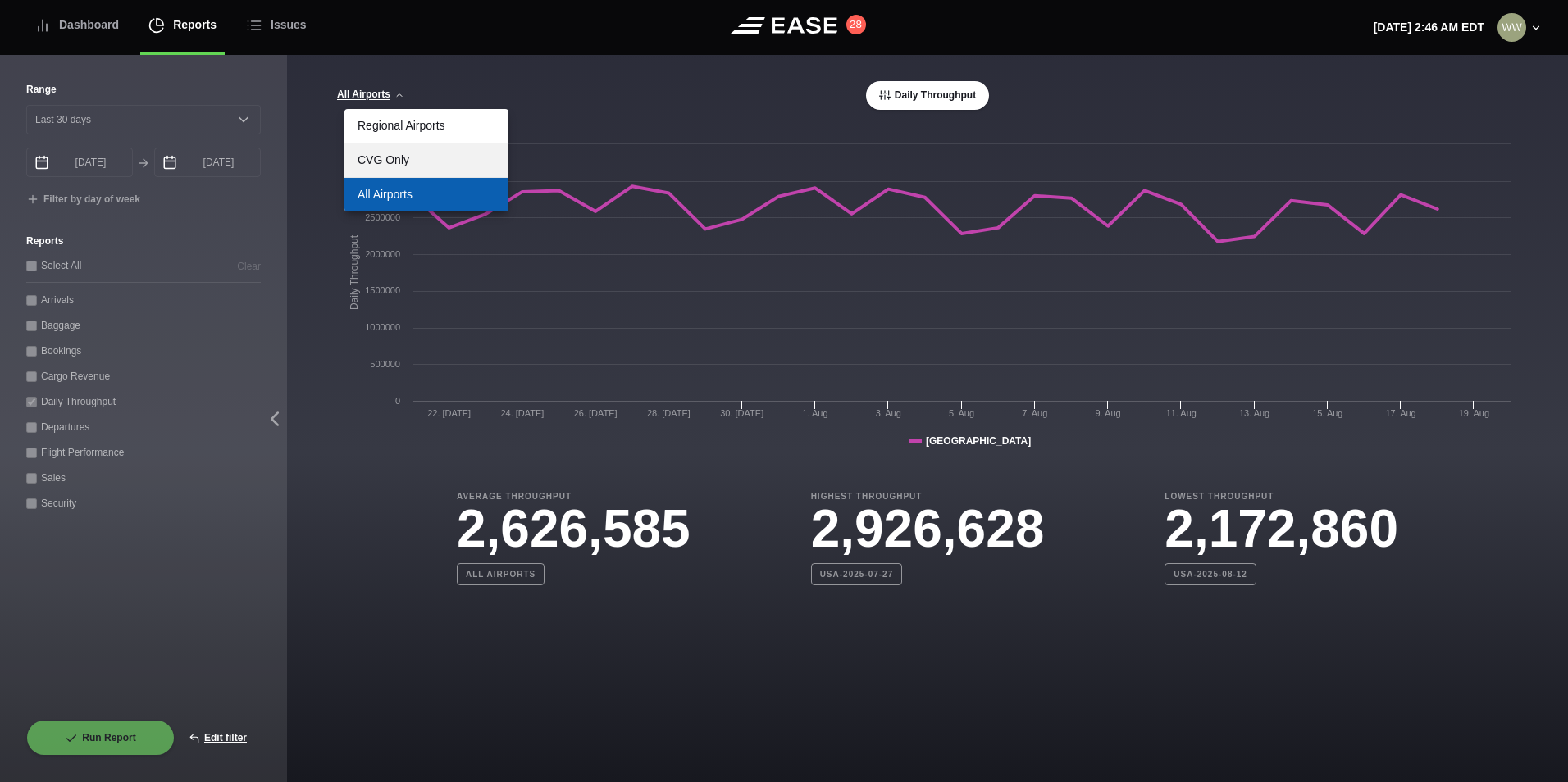
click at [388, 161] on link "CVG Only" at bounding box center [426, 160] width 164 height 33
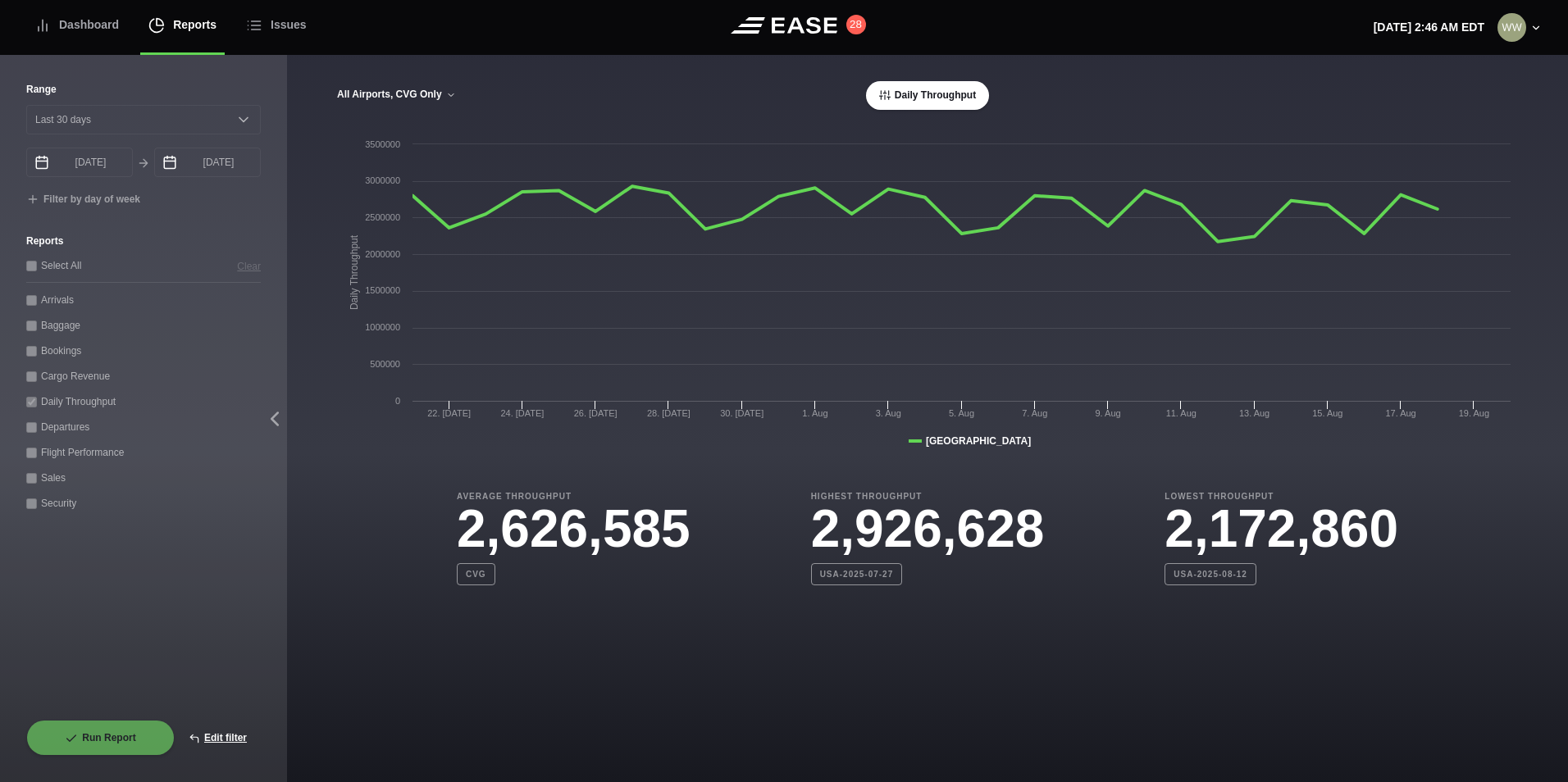
click at [413, 94] on button "All Airports, CVG Only" at bounding box center [397, 95] width 121 height 12
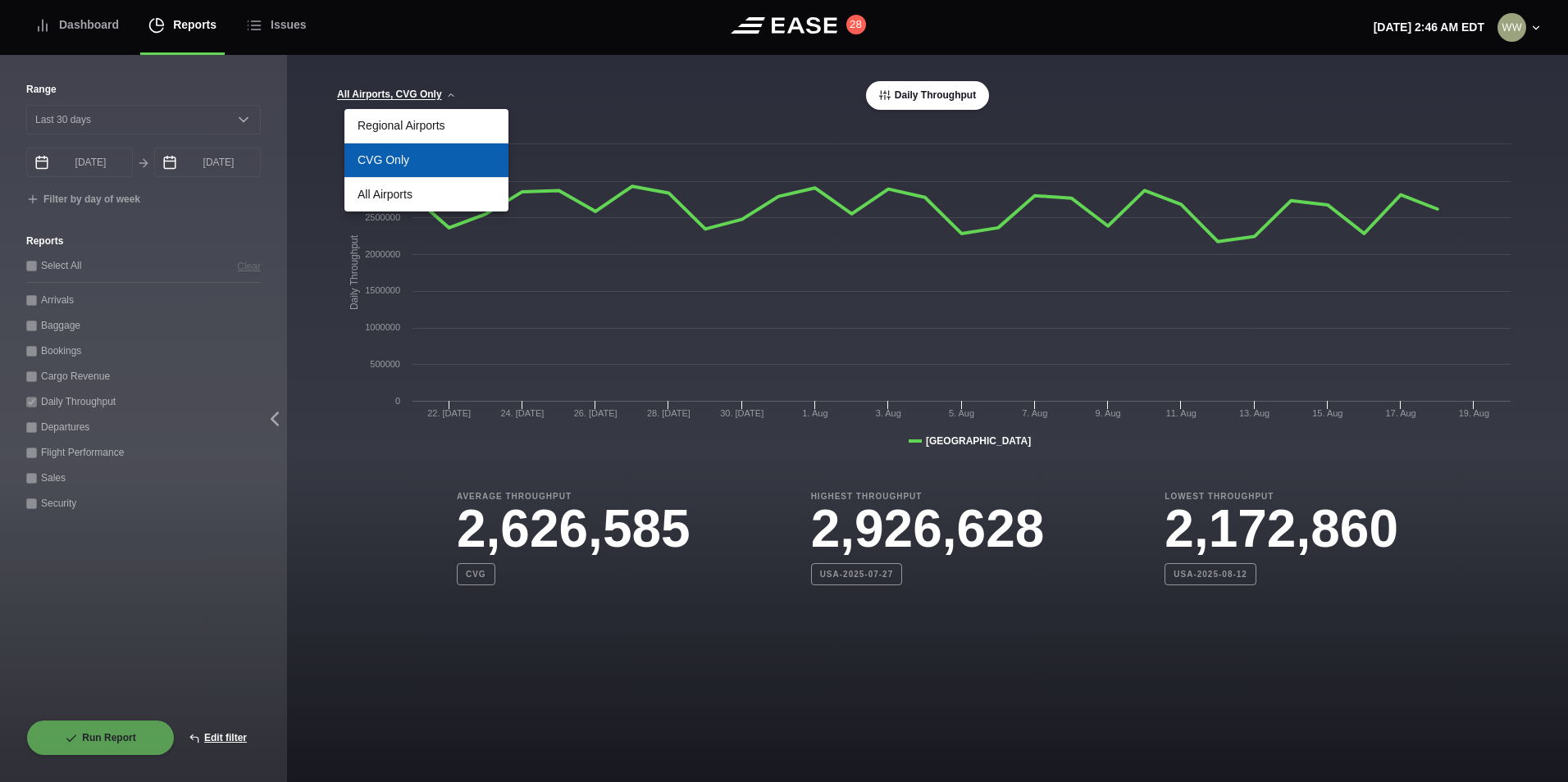
click at [409, 162] on link "CVG Only" at bounding box center [426, 160] width 164 height 33
